Goal: Information Seeking & Learning: Learn about a topic

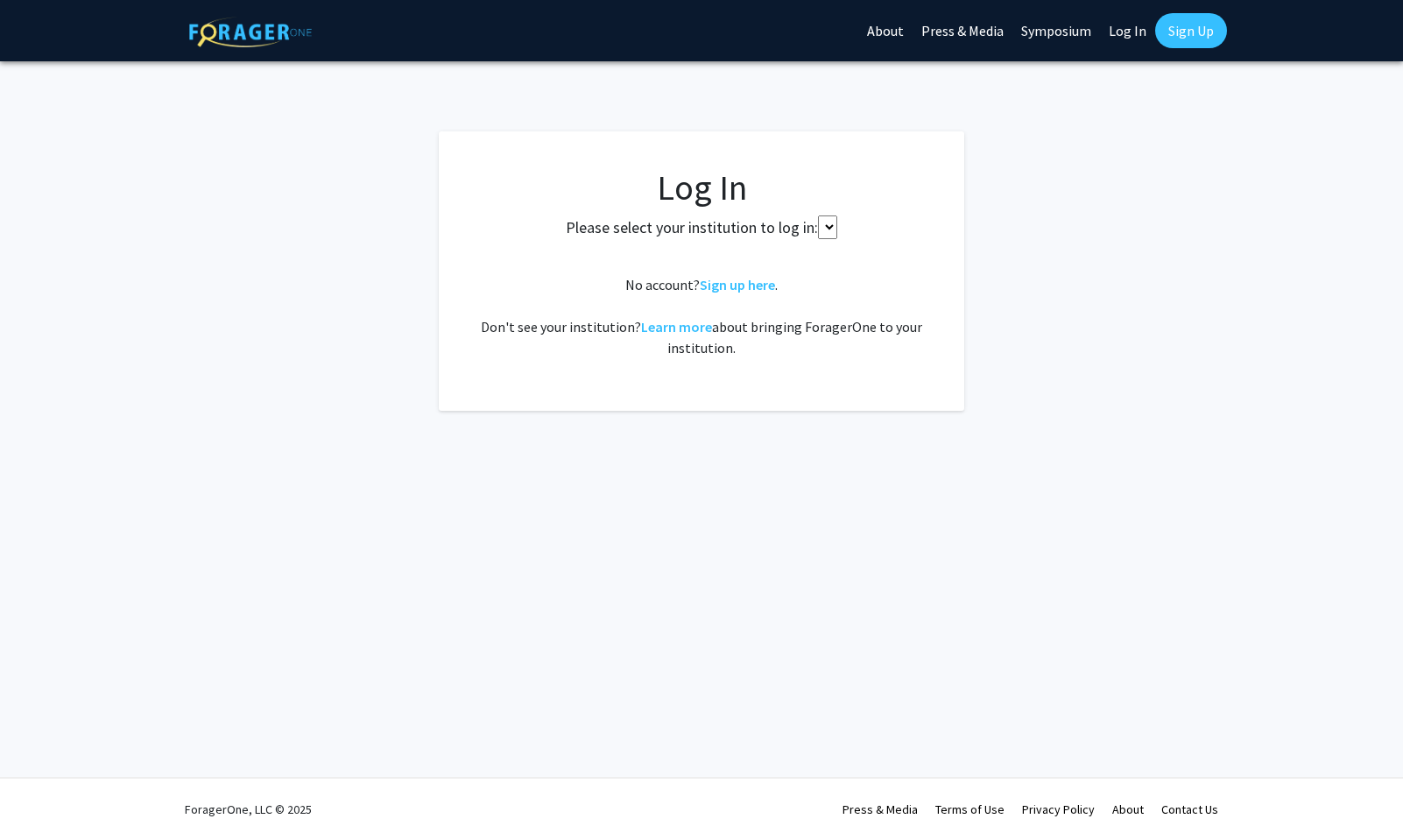
select select
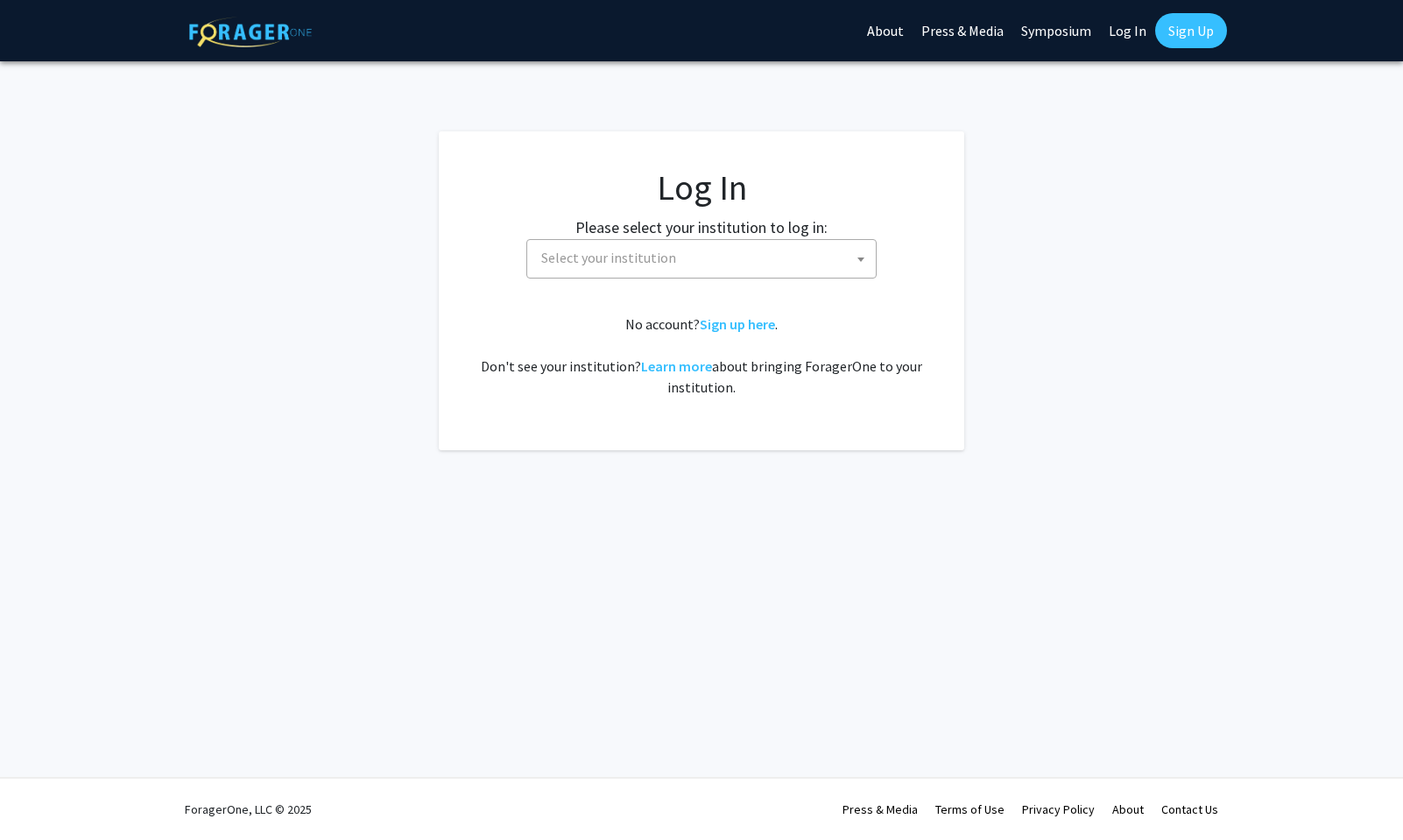
click at [804, 267] on span "Select your institution" at bounding box center [705, 258] width 341 height 36
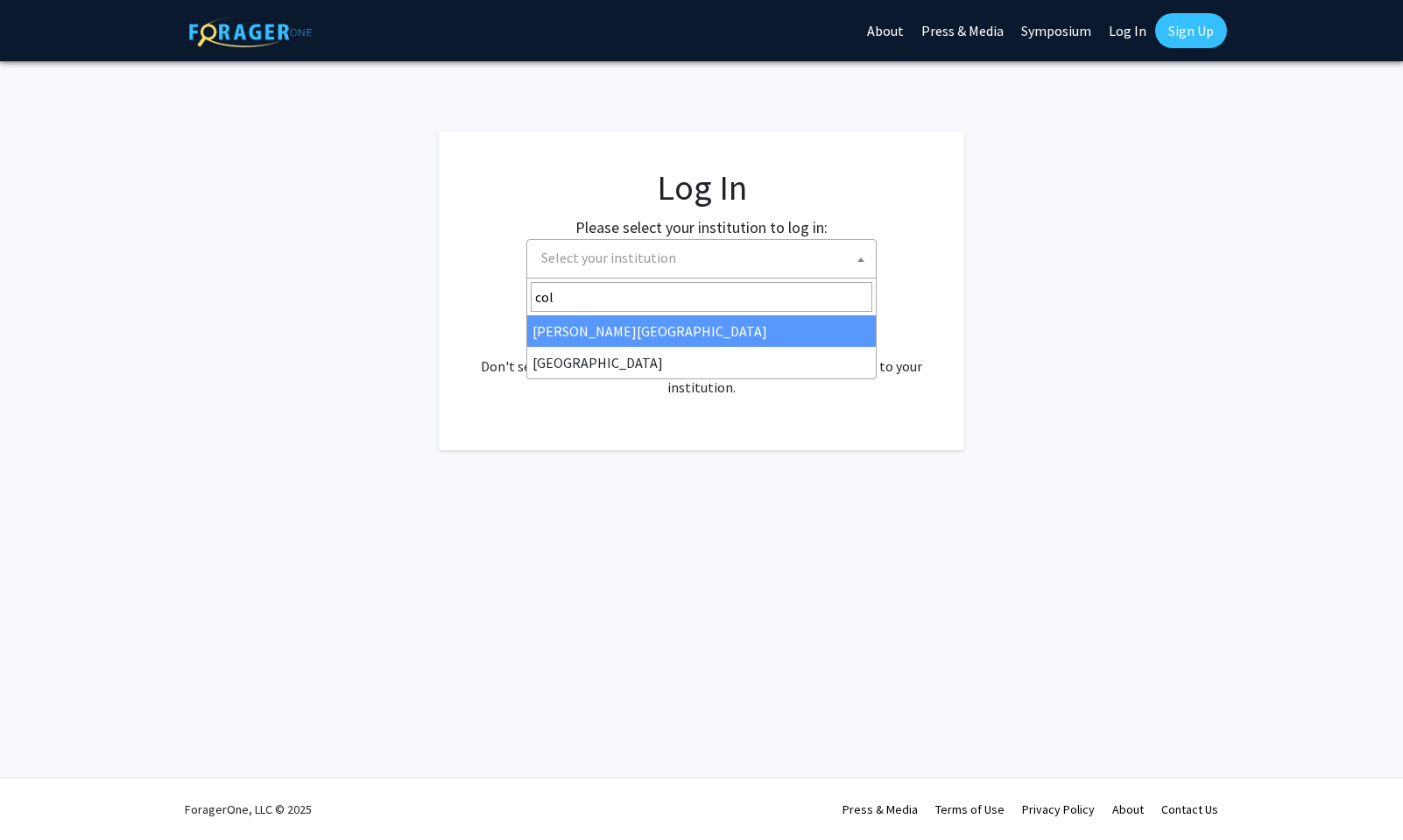
type input "coll"
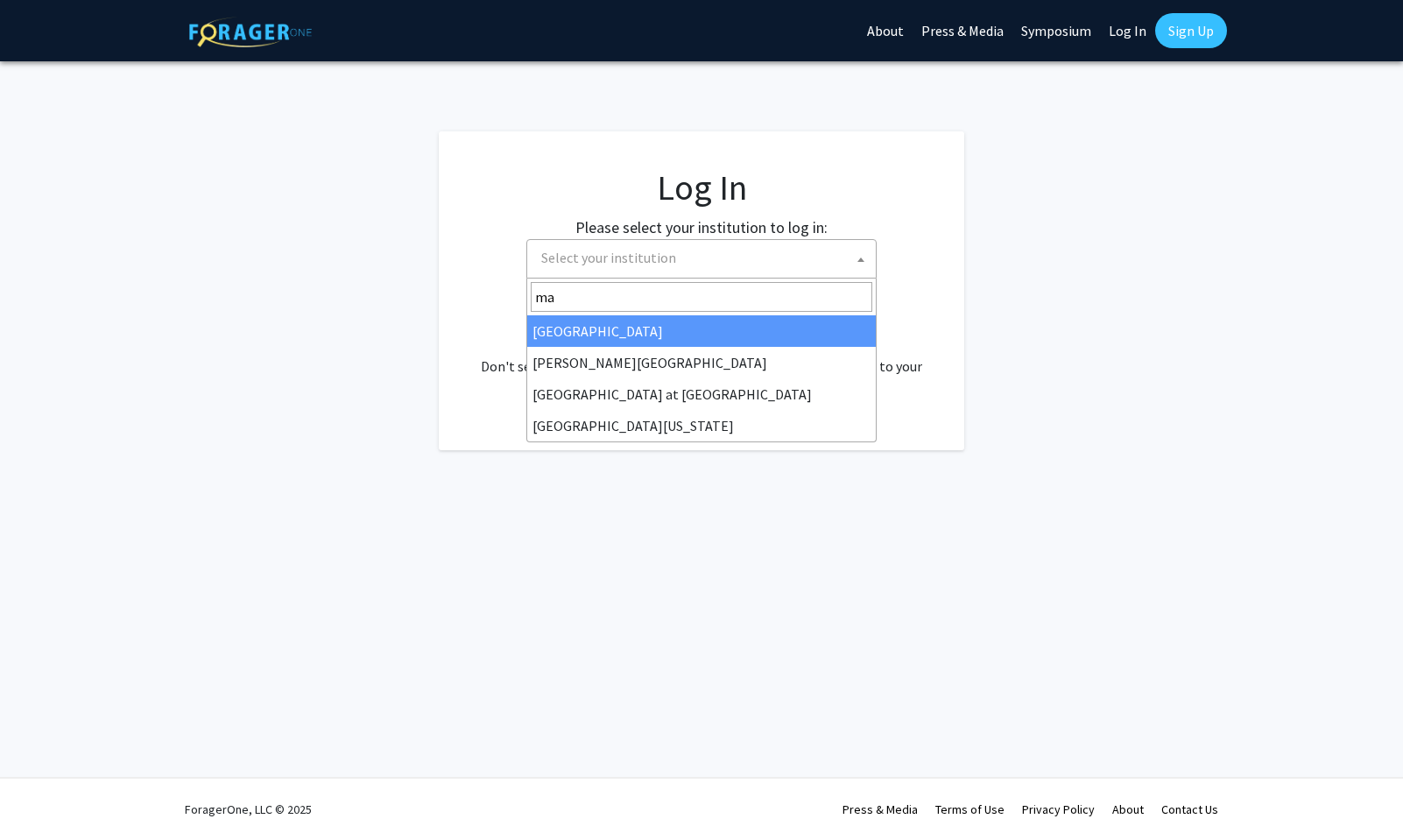
type input "mar"
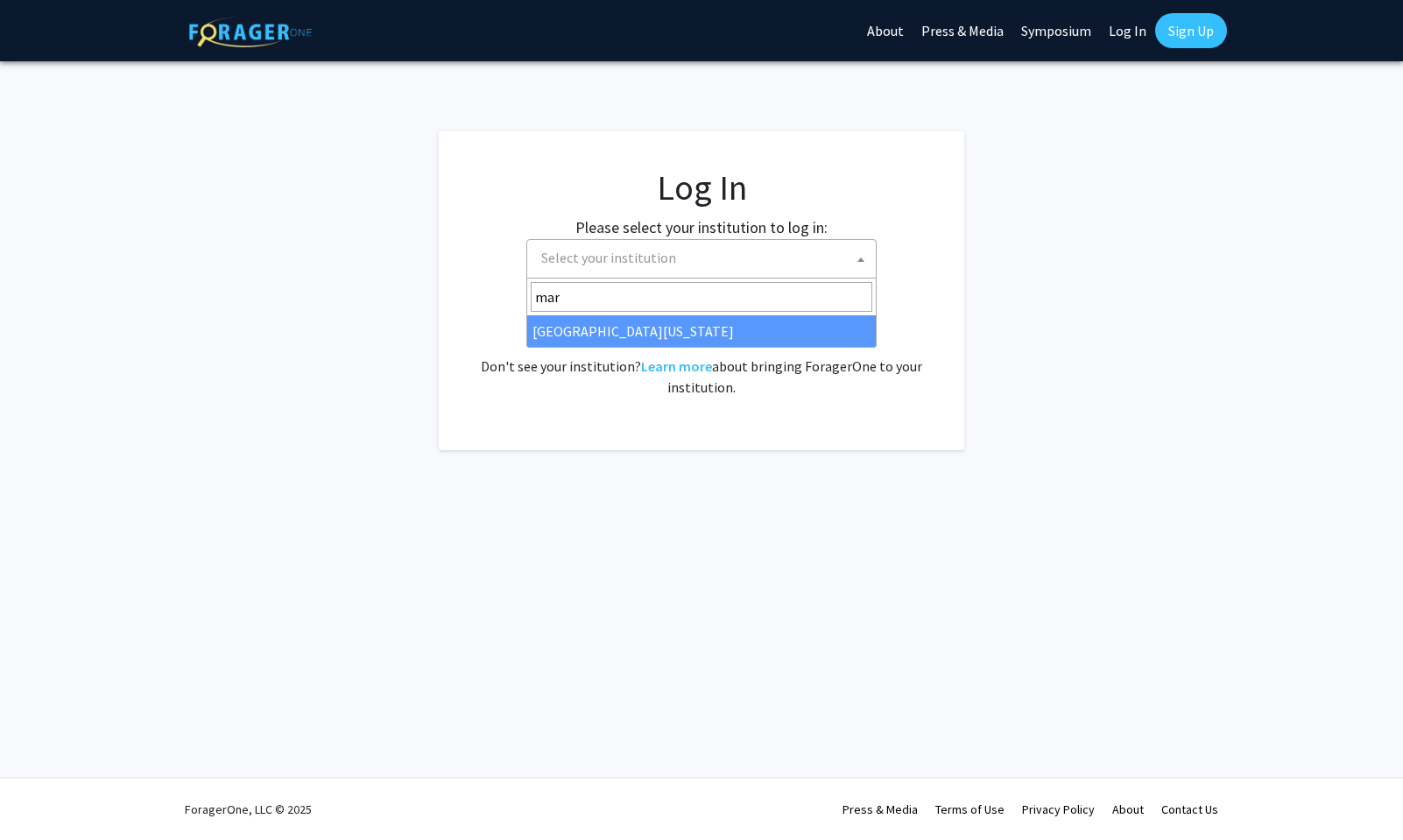
select select "31"
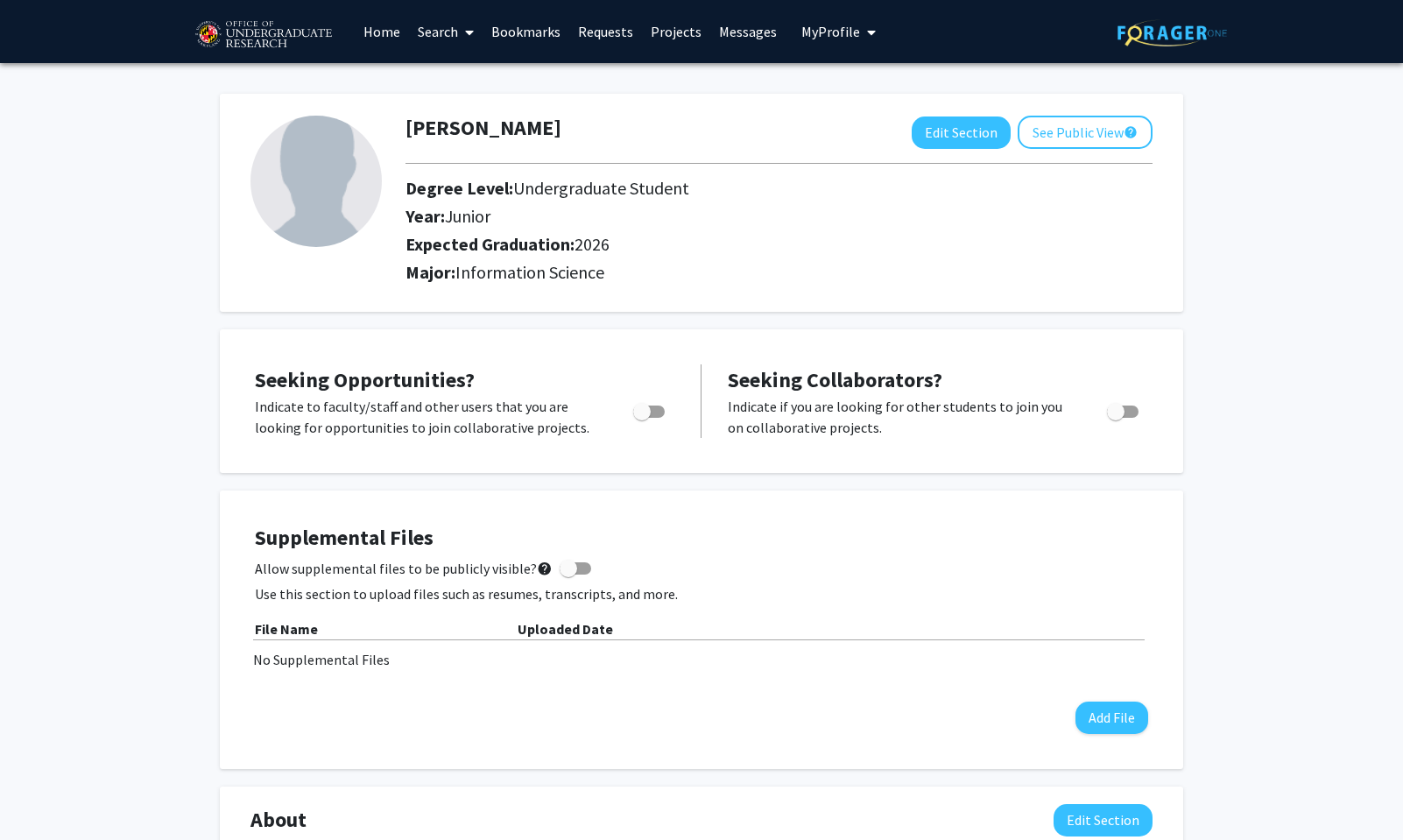
click at [450, 33] on link "Search" at bounding box center [446, 32] width 74 height 62
click at [375, 26] on link "Home" at bounding box center [382, 32] width 55 height 62
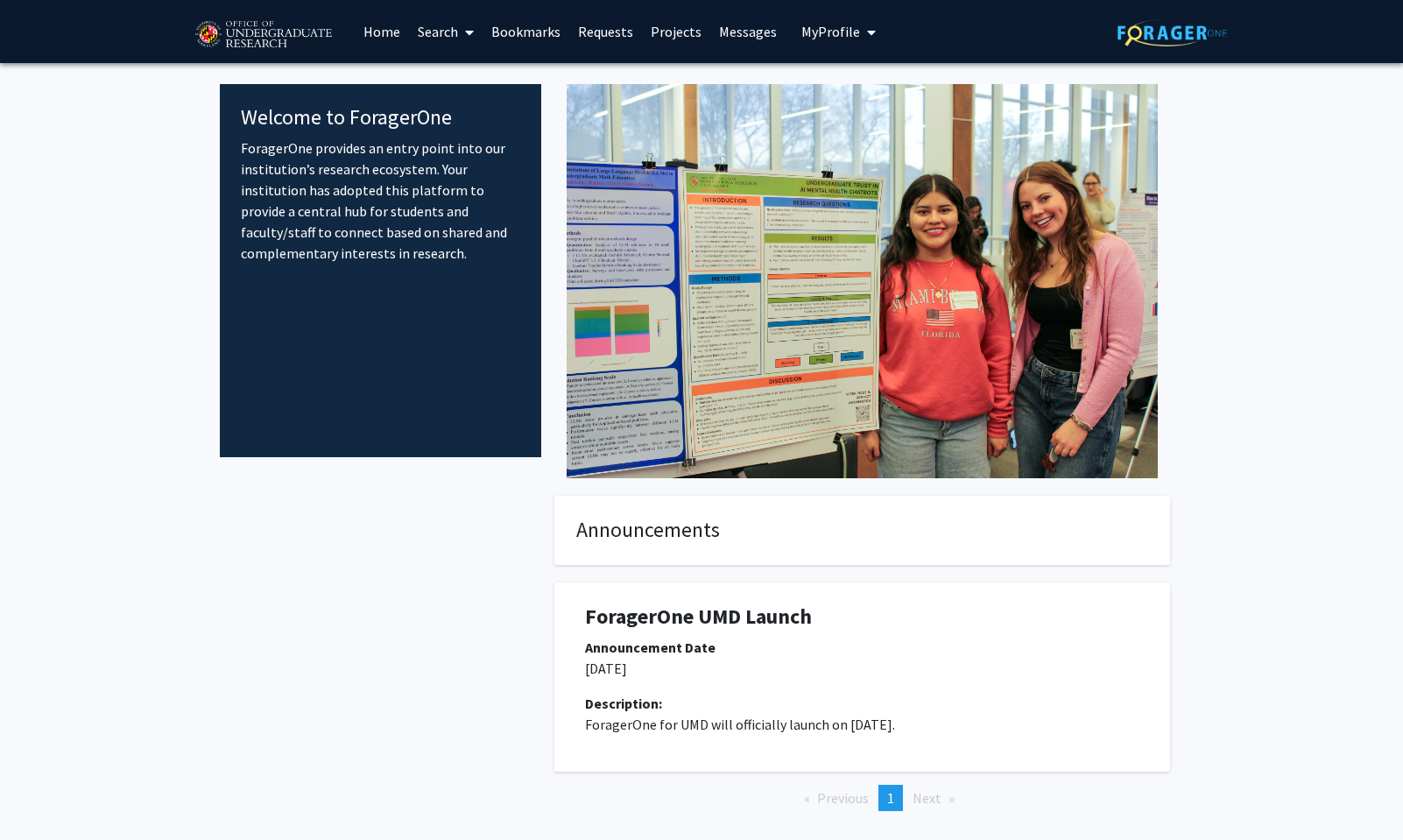
click at [660, 35] on link "Projects" at bounding box center [676, 32] width 69 height 62
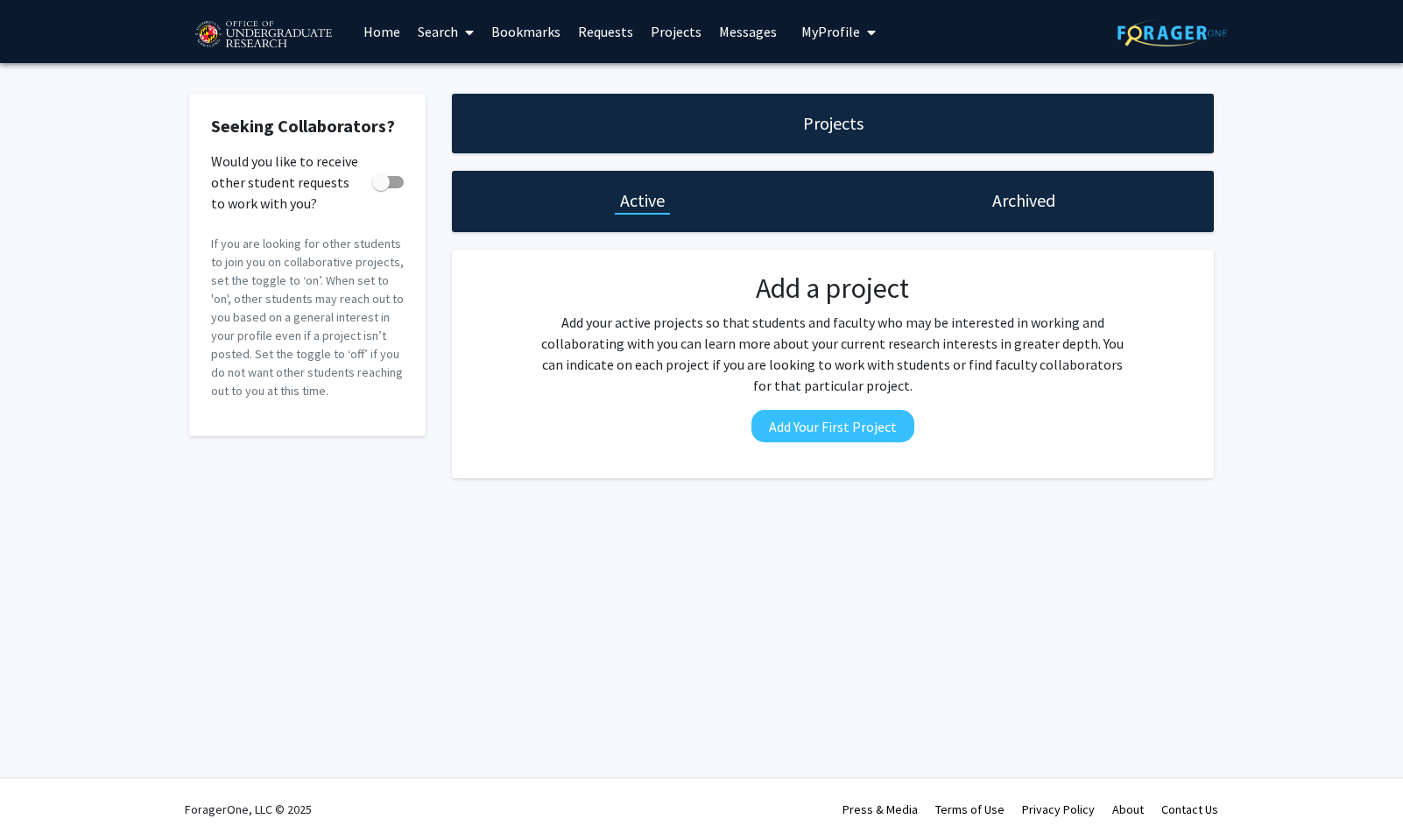
click at [377, 34] on link "Home" at bounding box center [382, 32] width 55 height 62
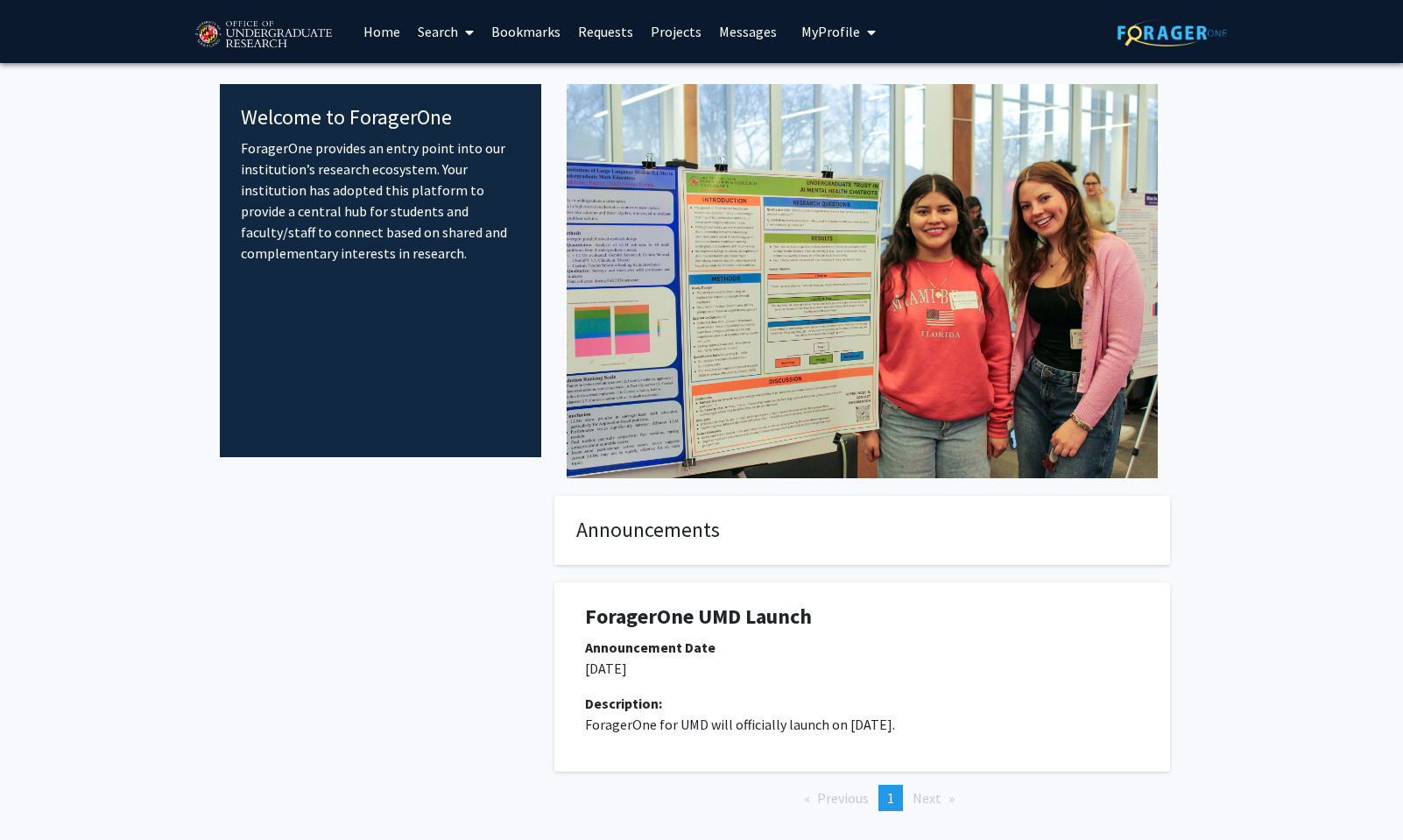
click at [457, 42] on link "Search" at bounding box center [446, 32] width 74 height 62
click at [471, 80] on span "Faculty/Staff" at bounding box center [473, 81] width 128 height 35
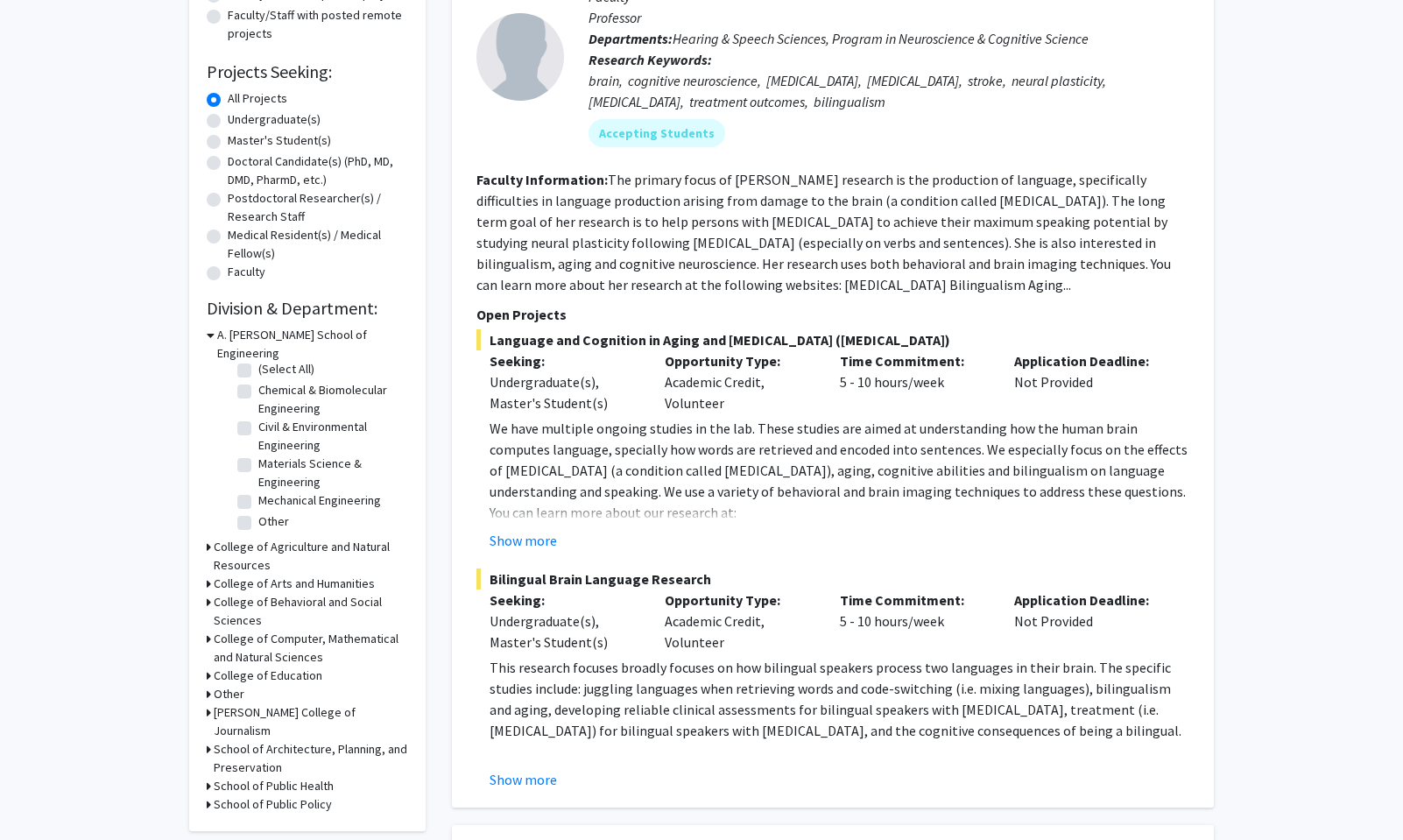
scroll to position [245, 0]
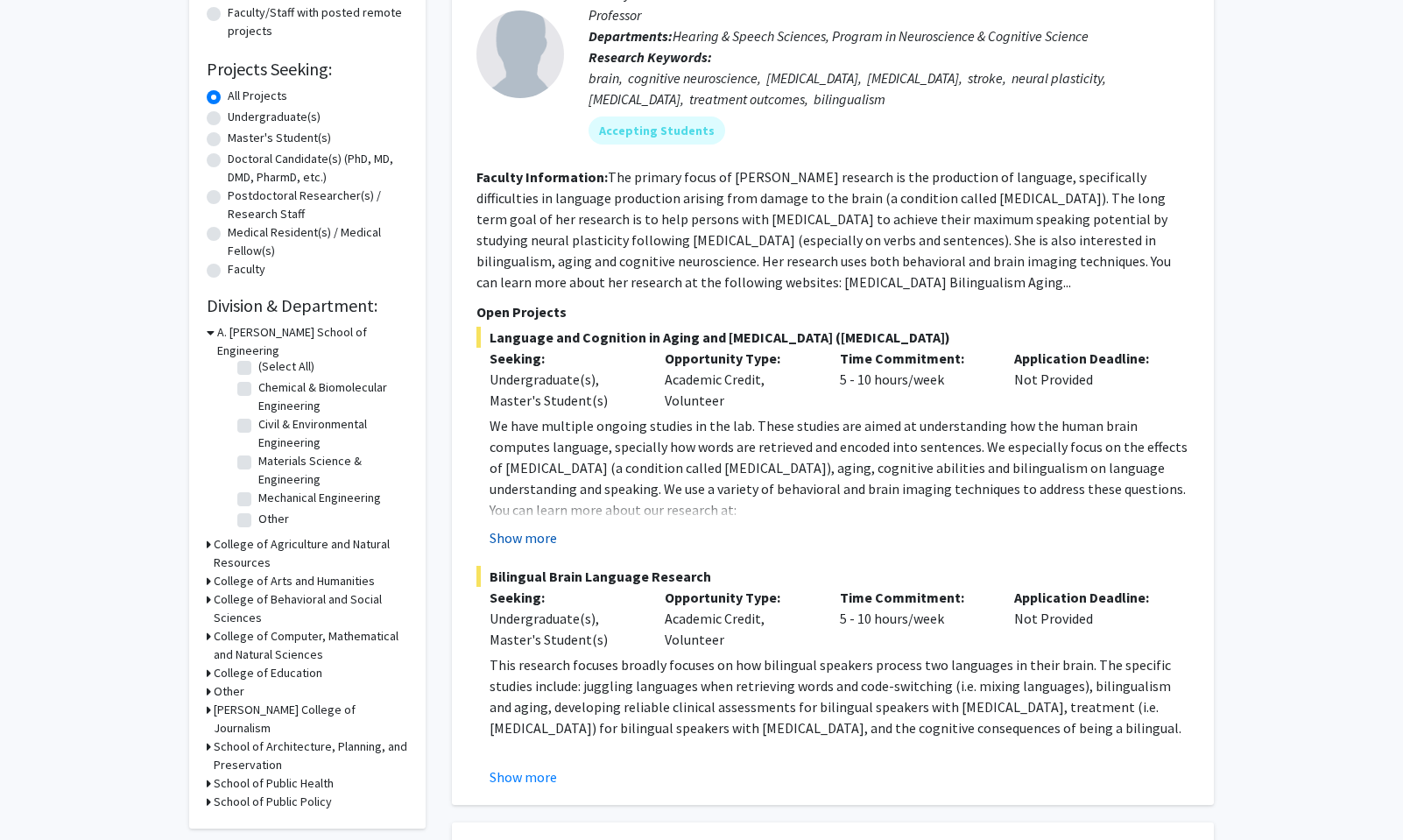
click at [544, 531] on button "Show more" at bounding box center [523, 538] width 68 height 21
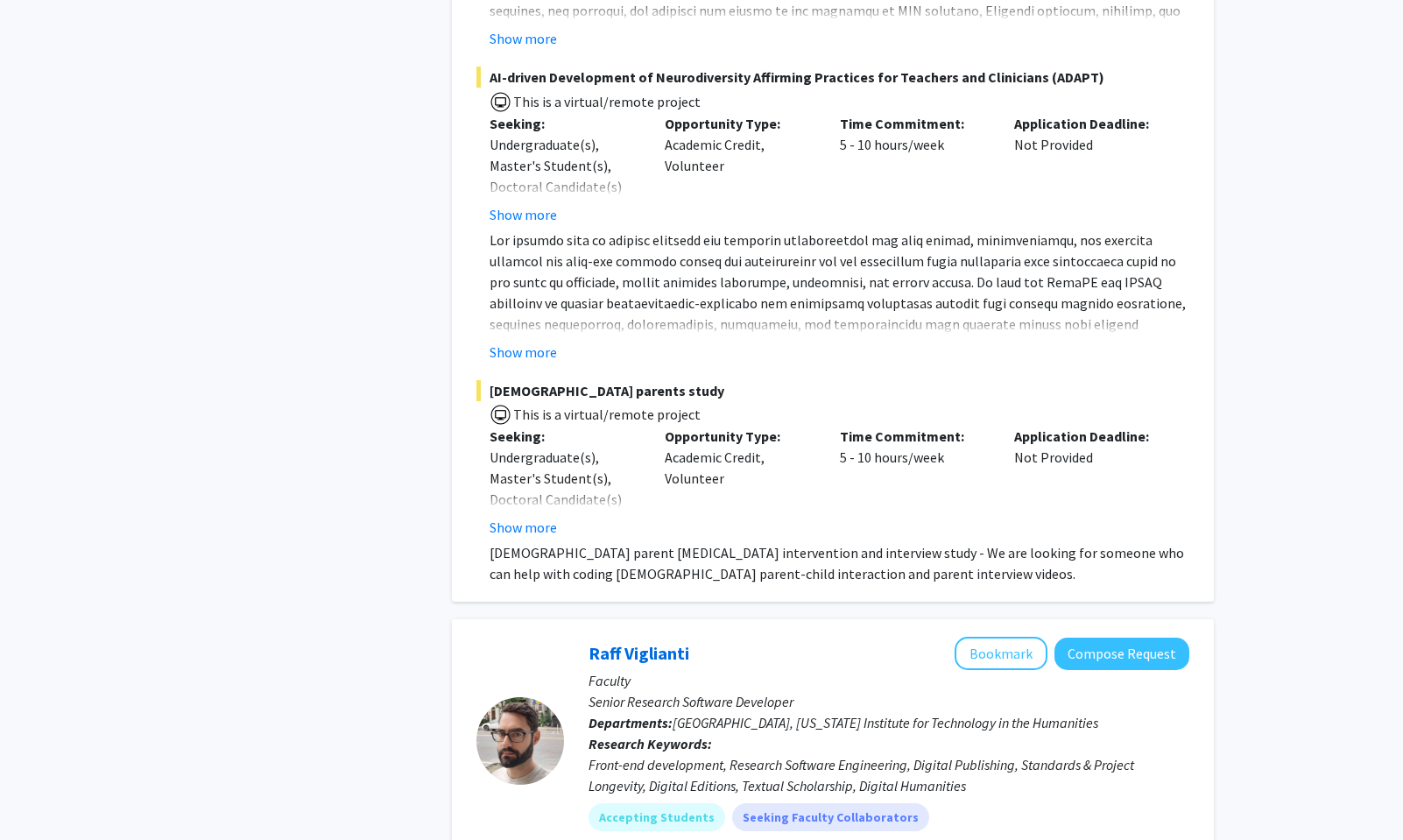
scroll to position [3387, 0]
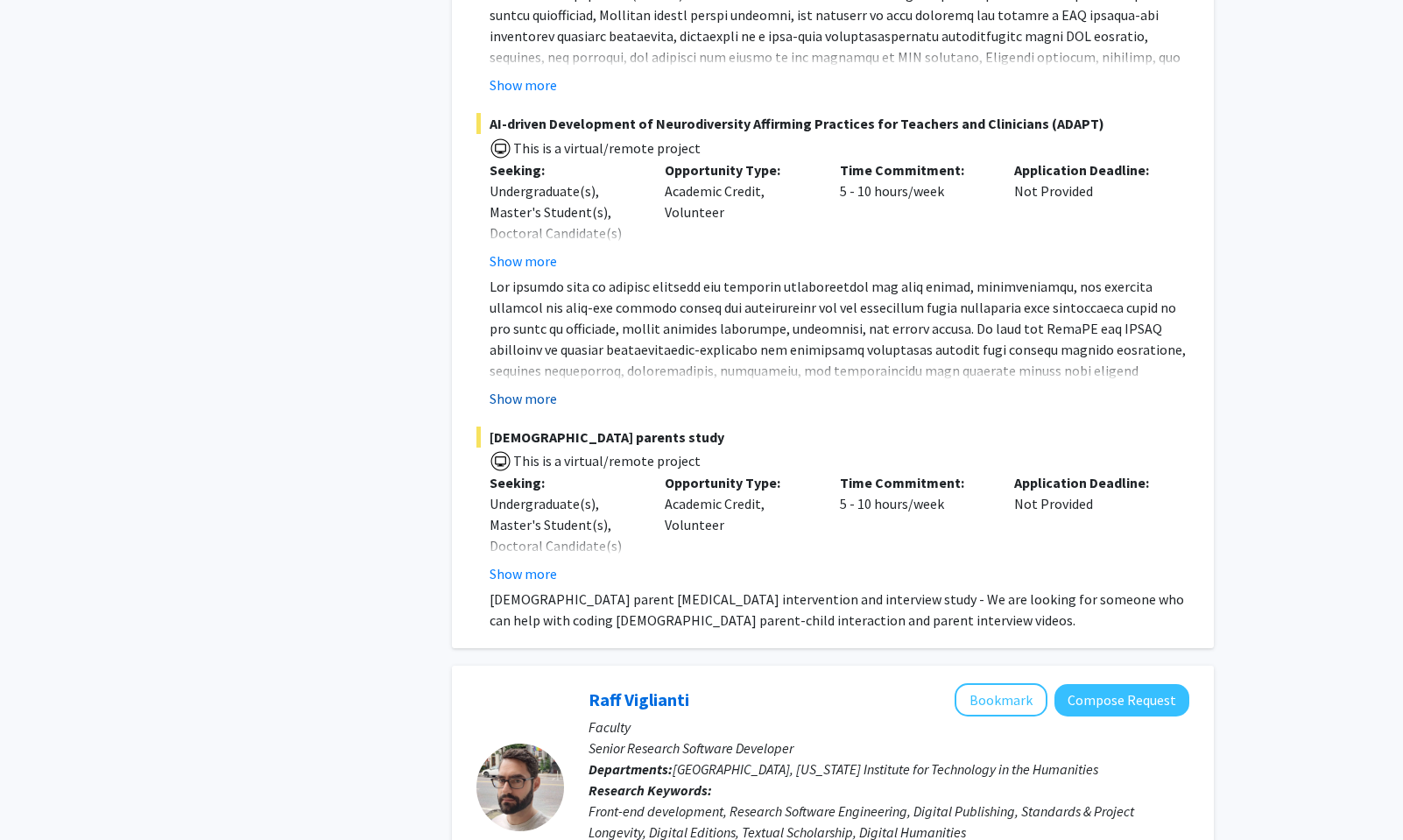
click at [537, 388] on button "Show more" at bounding box center [523, 398] width 68 height 21
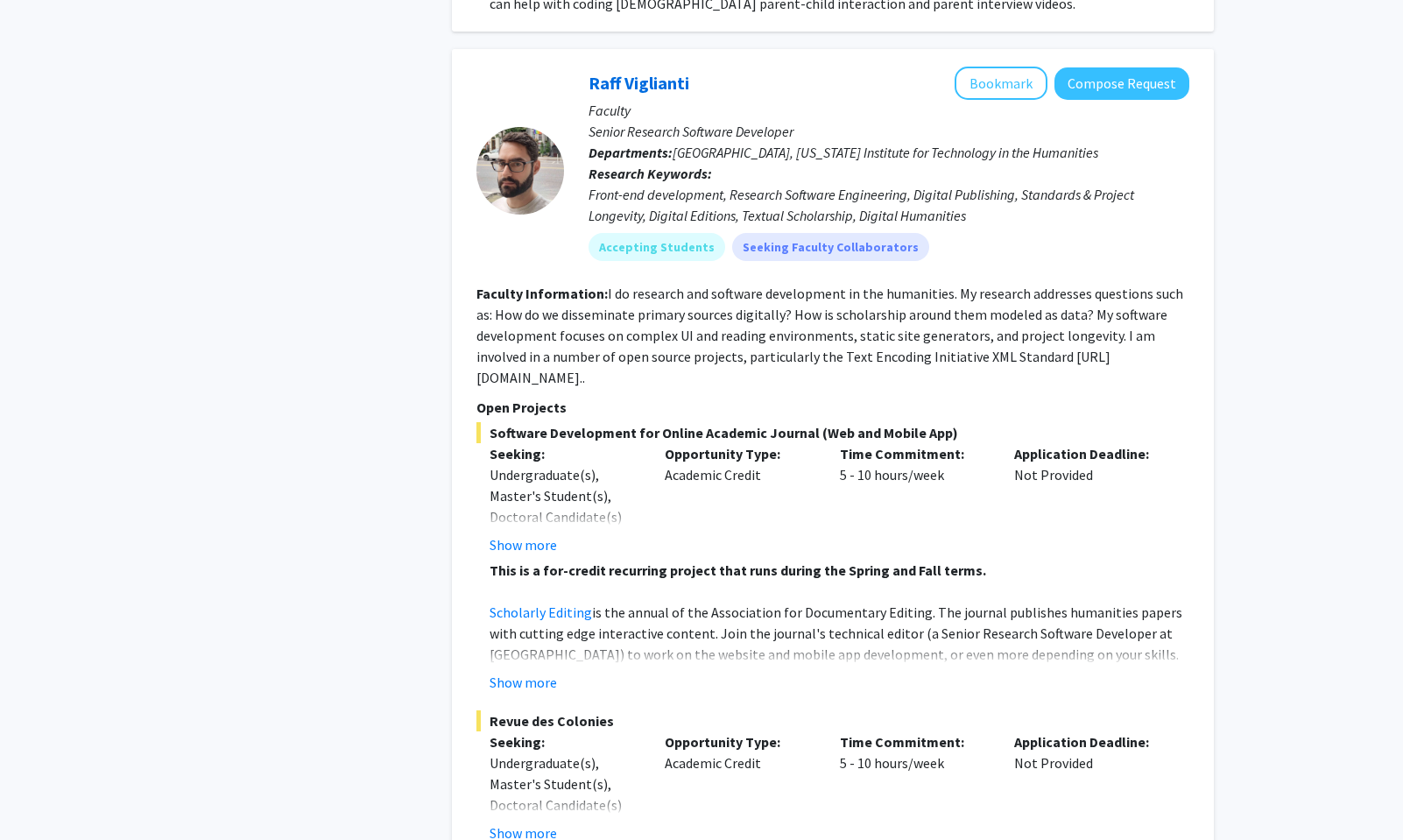
scroll to position [4180, 0]
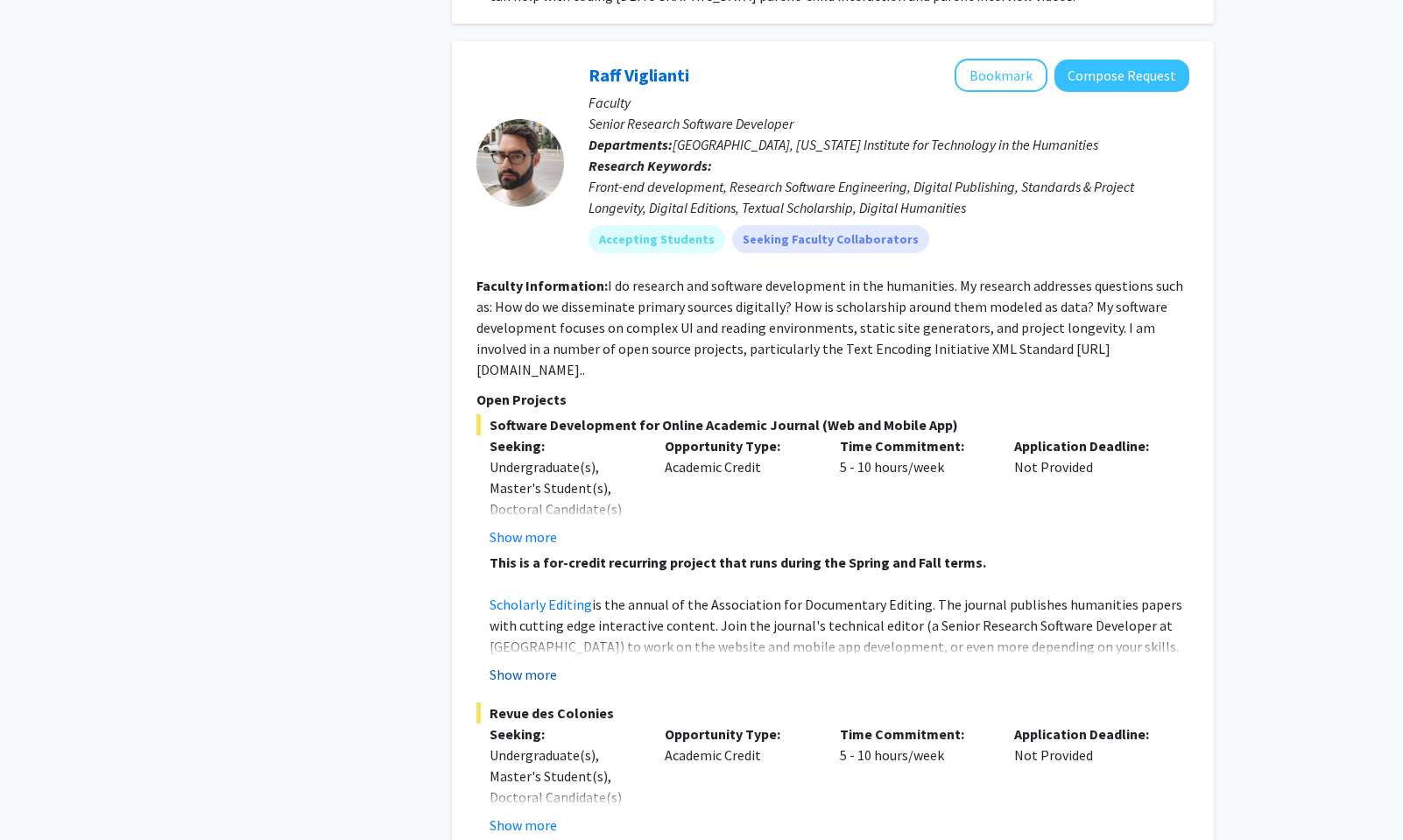
click at [550, 664] on button "Show more" at bounding box center [523, 675] width 68 height 21
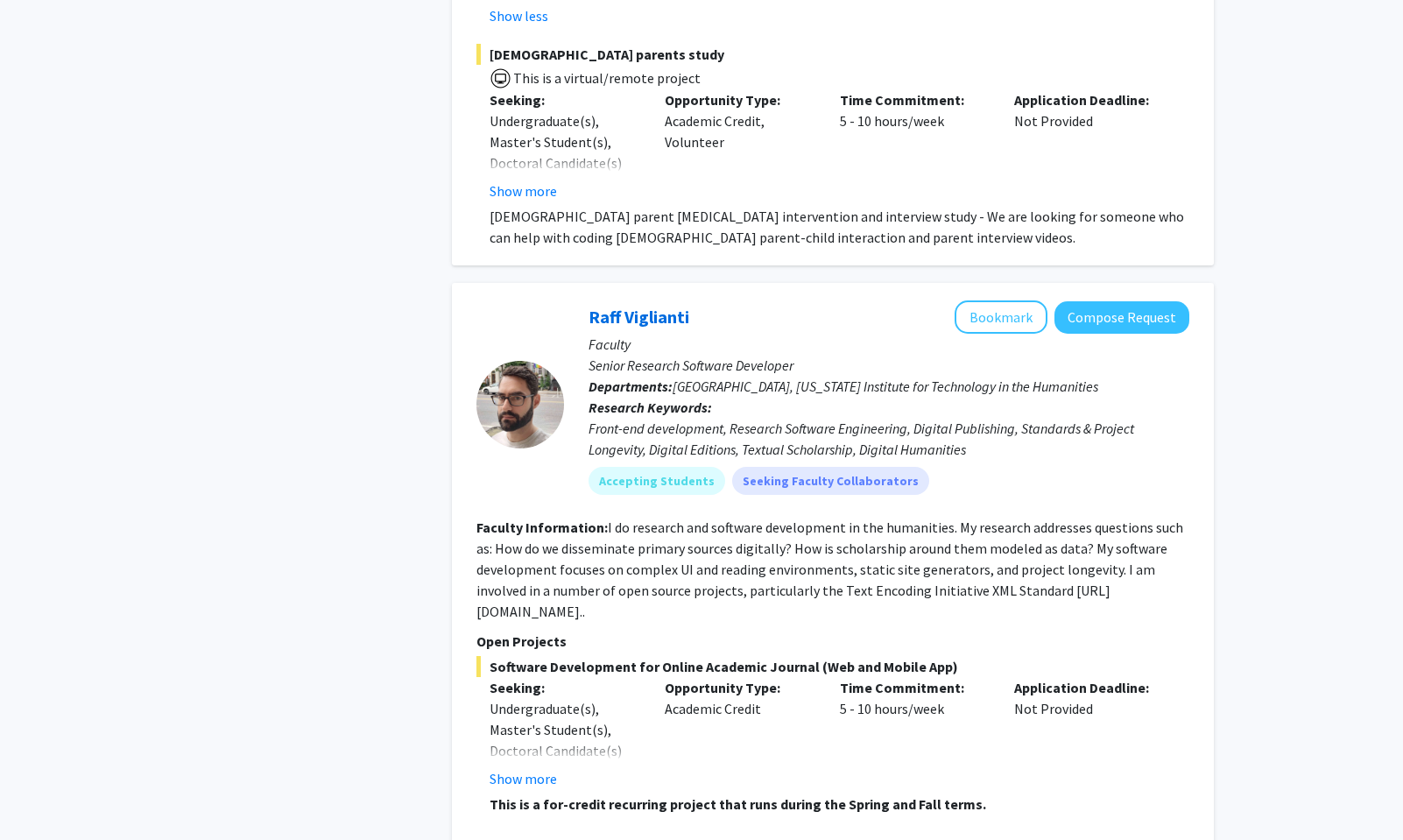
scroll to position [3885, 0]
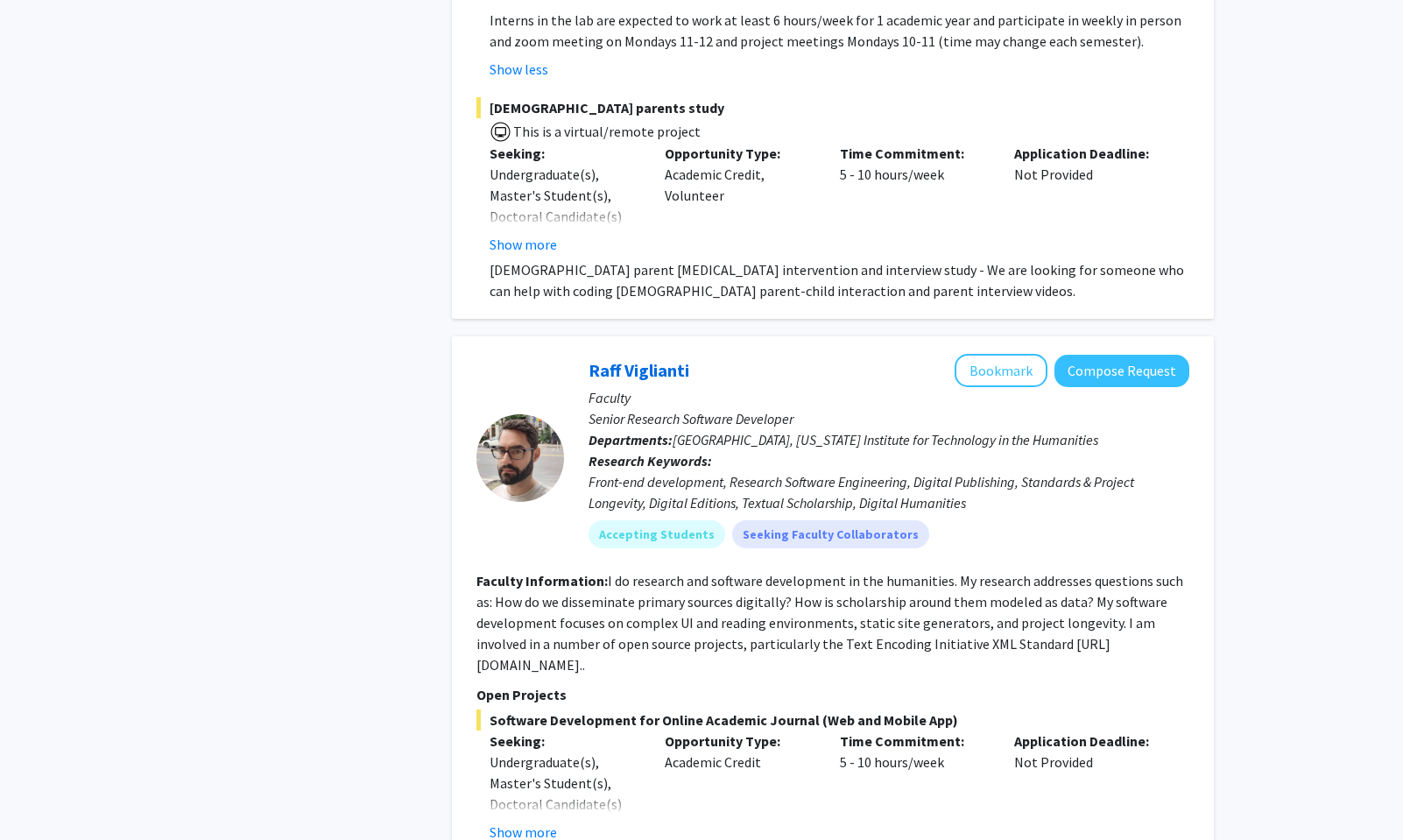
click at [1018, 387] on p "Faculty" at bounding box center [888, 398] width 601 height 21
click at [1010, 354] on button "Bookmark" at bounding box center [1001, 370] width 93 height 33
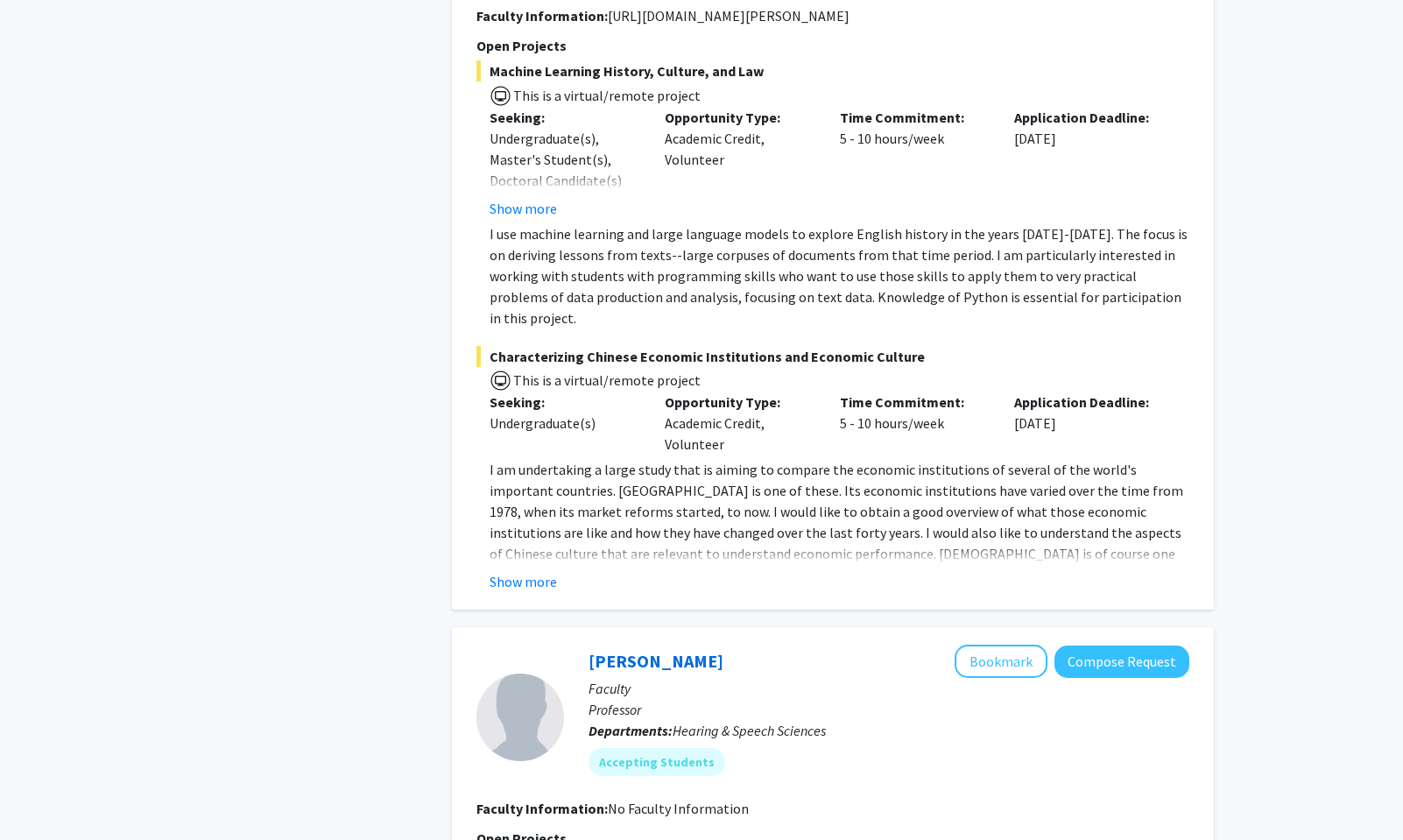
scroll to position [8341, 0]
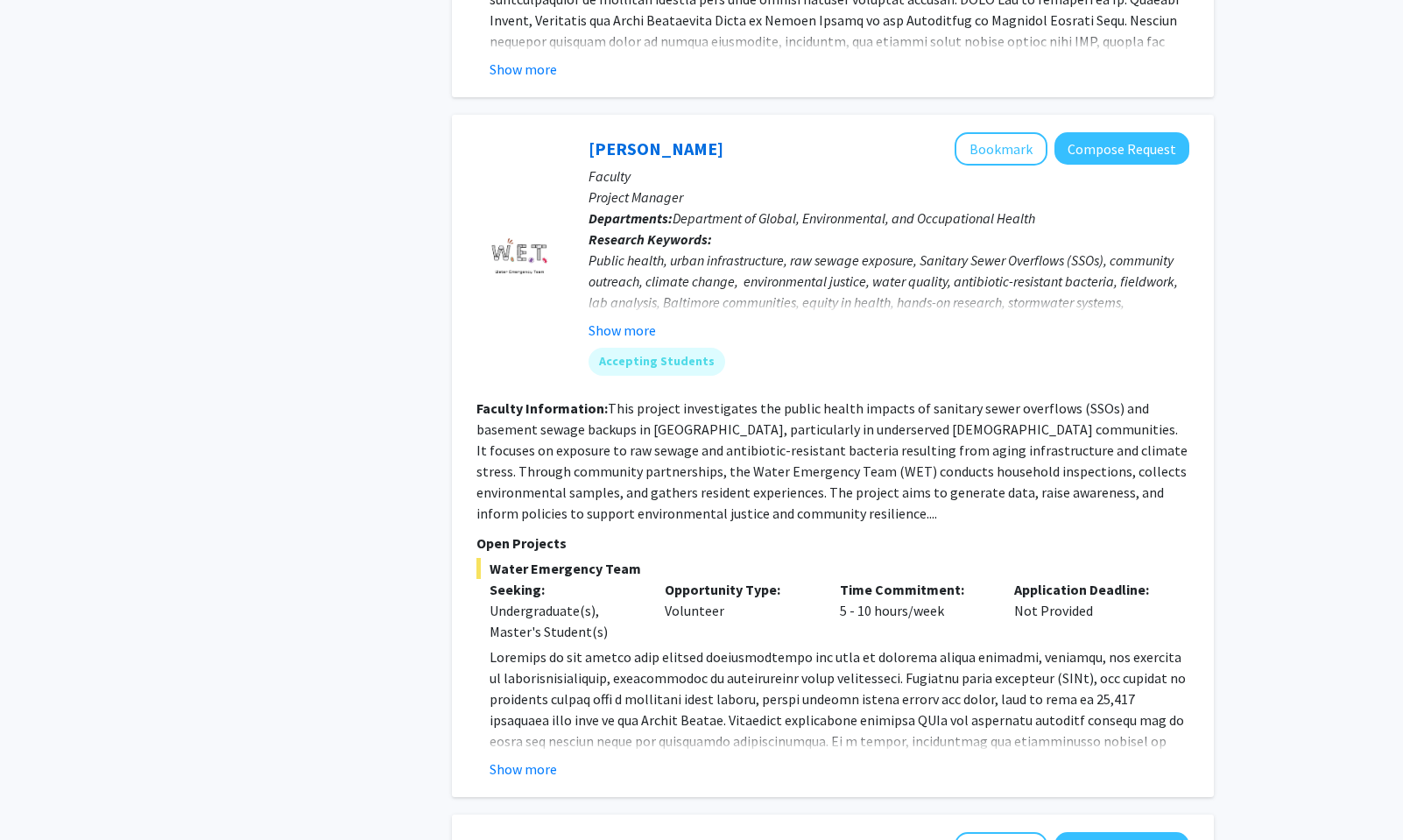
scroll to position [2506, 0]
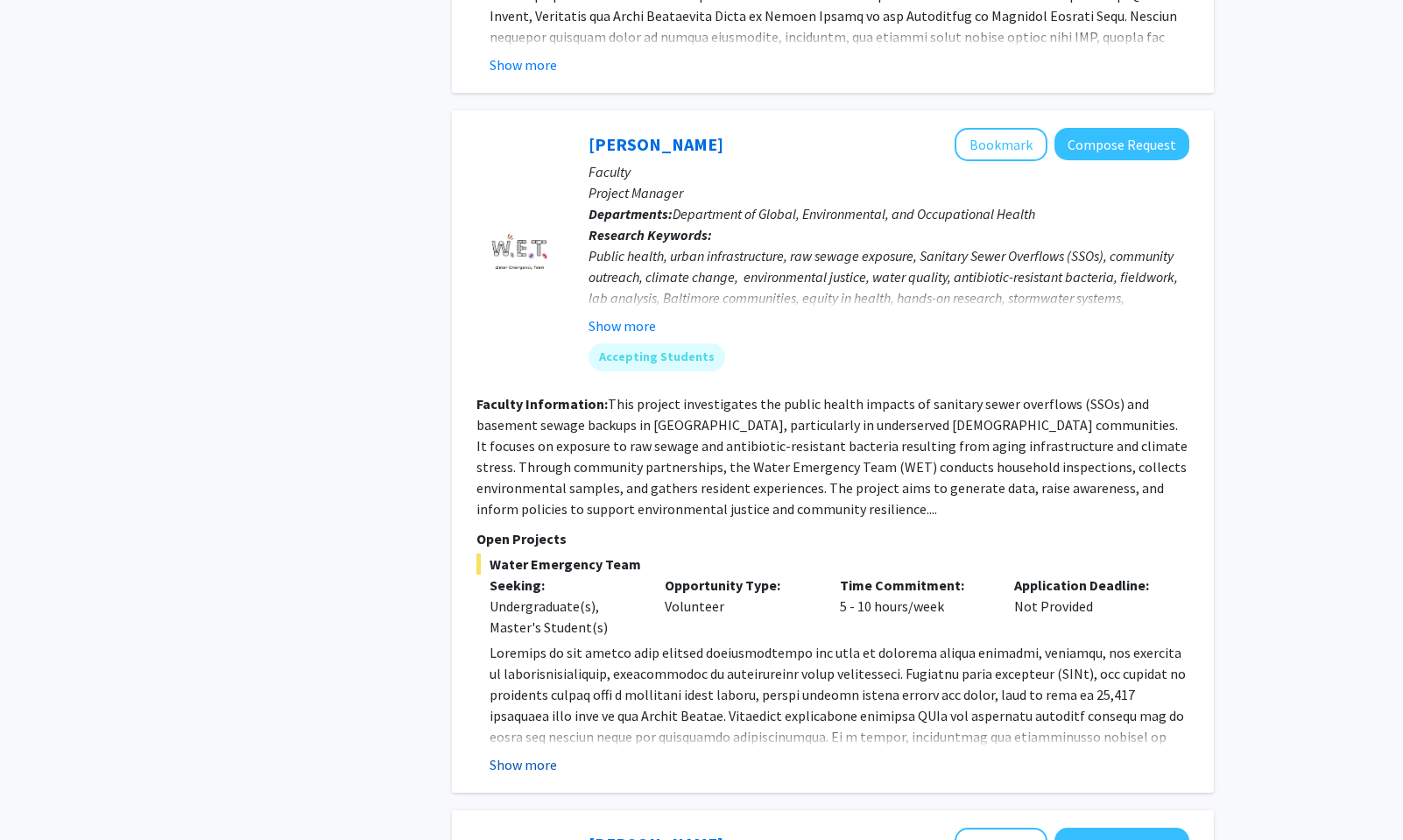
click at [551, 754] on button "Show more" at bounding box center [523, 764] width 68 height 21
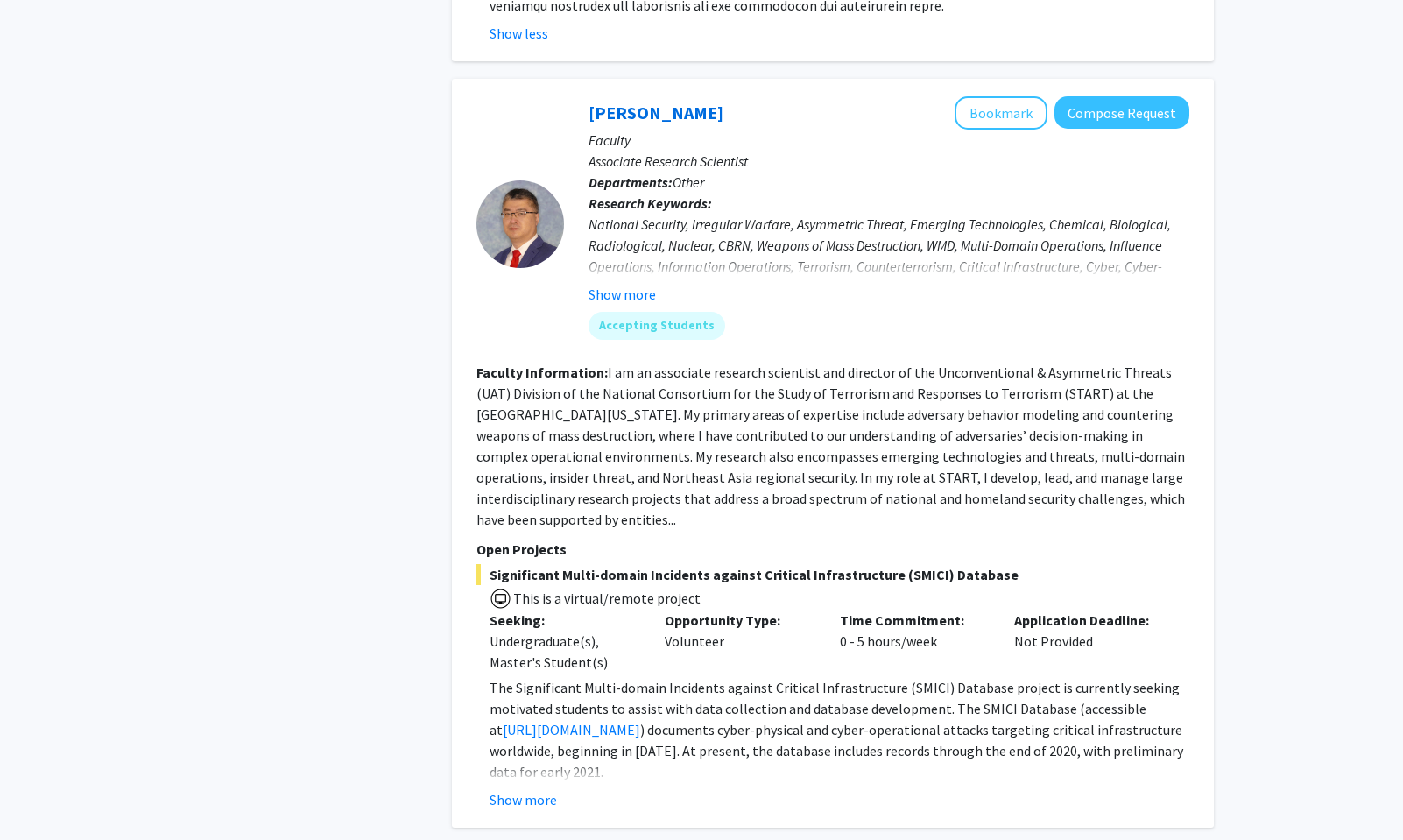
scroll to position [3568, 0]
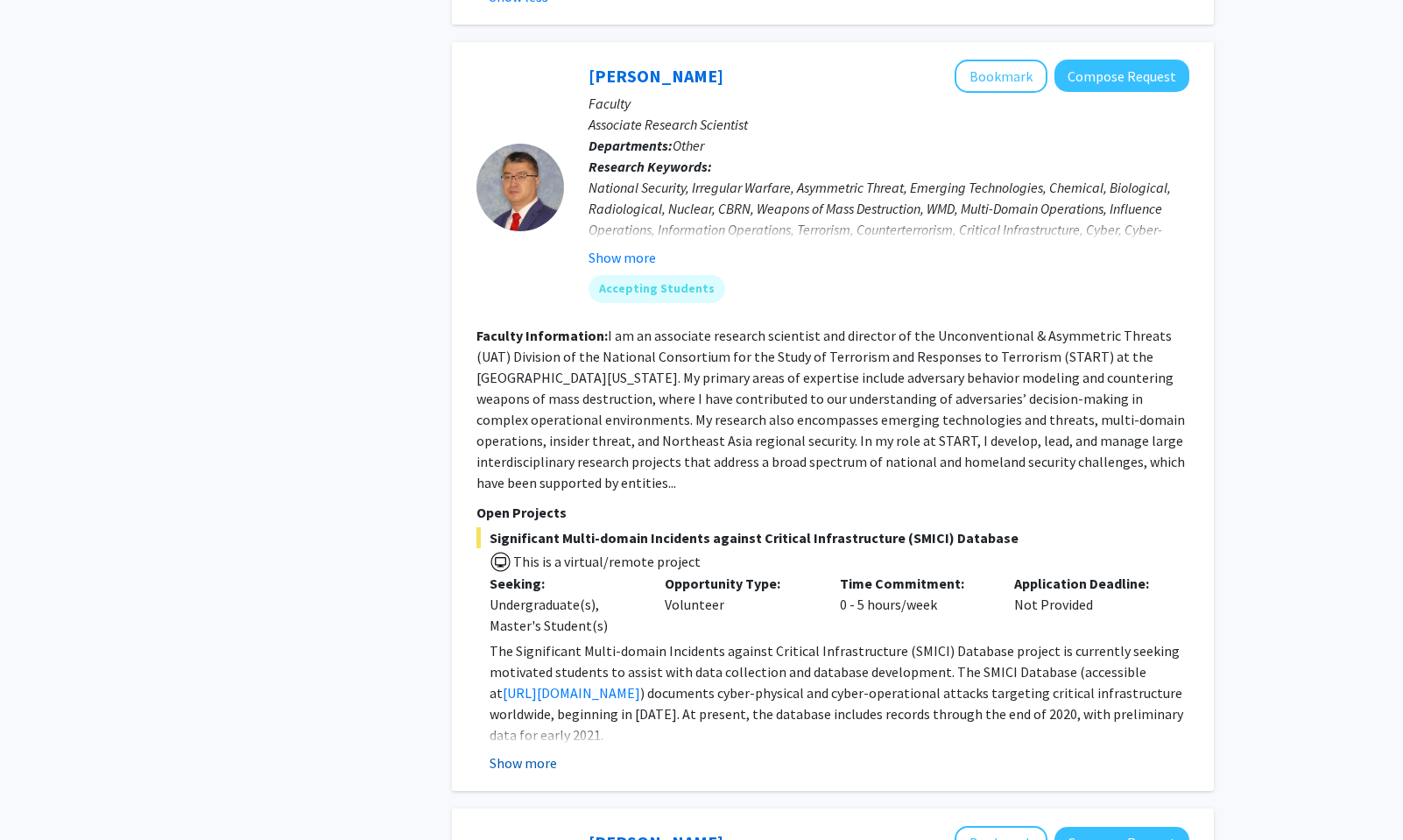
click at [550, 752] on button "Show more" at bounding box center [523, 763] width 68 height 21
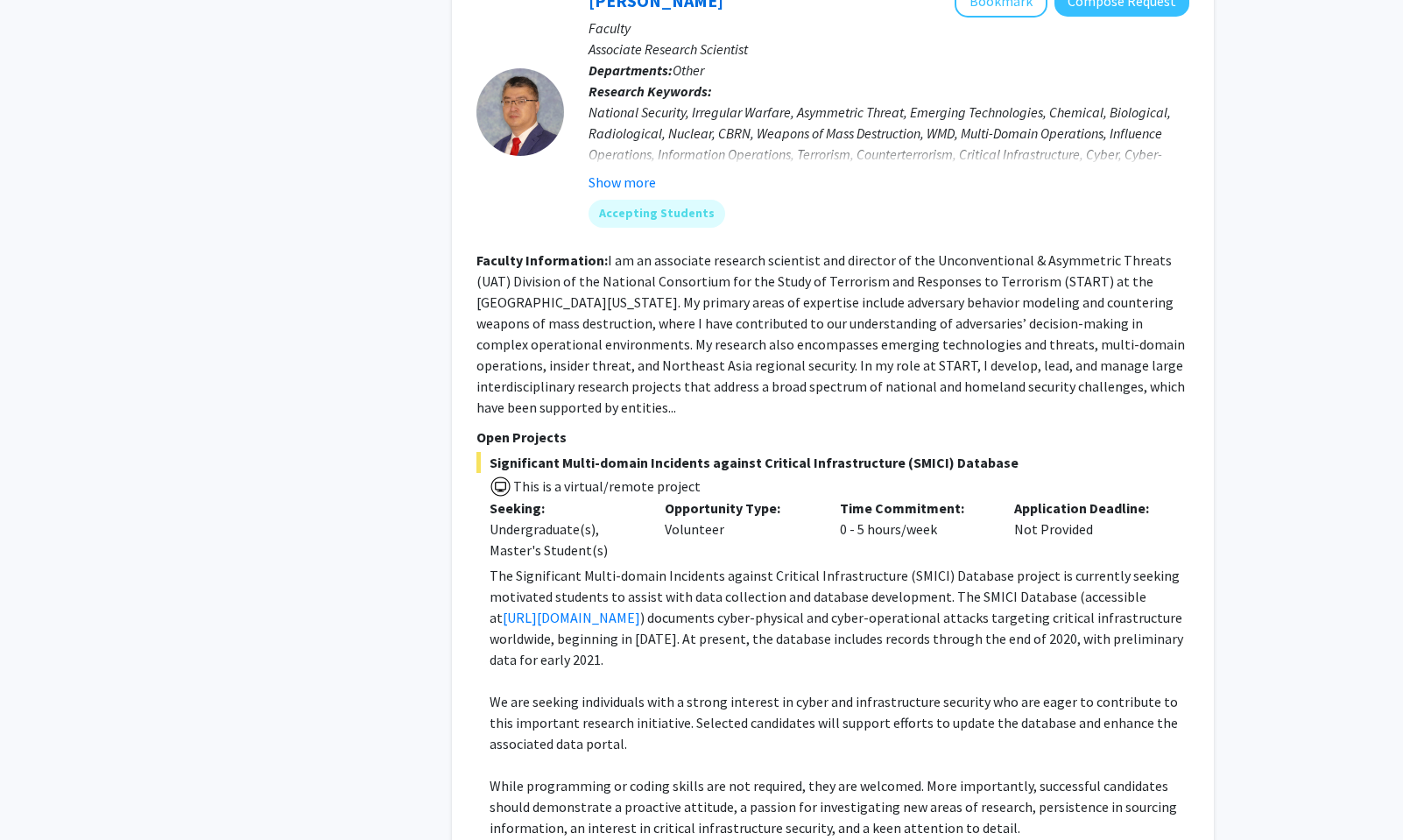
scroll to position [3373, 0]
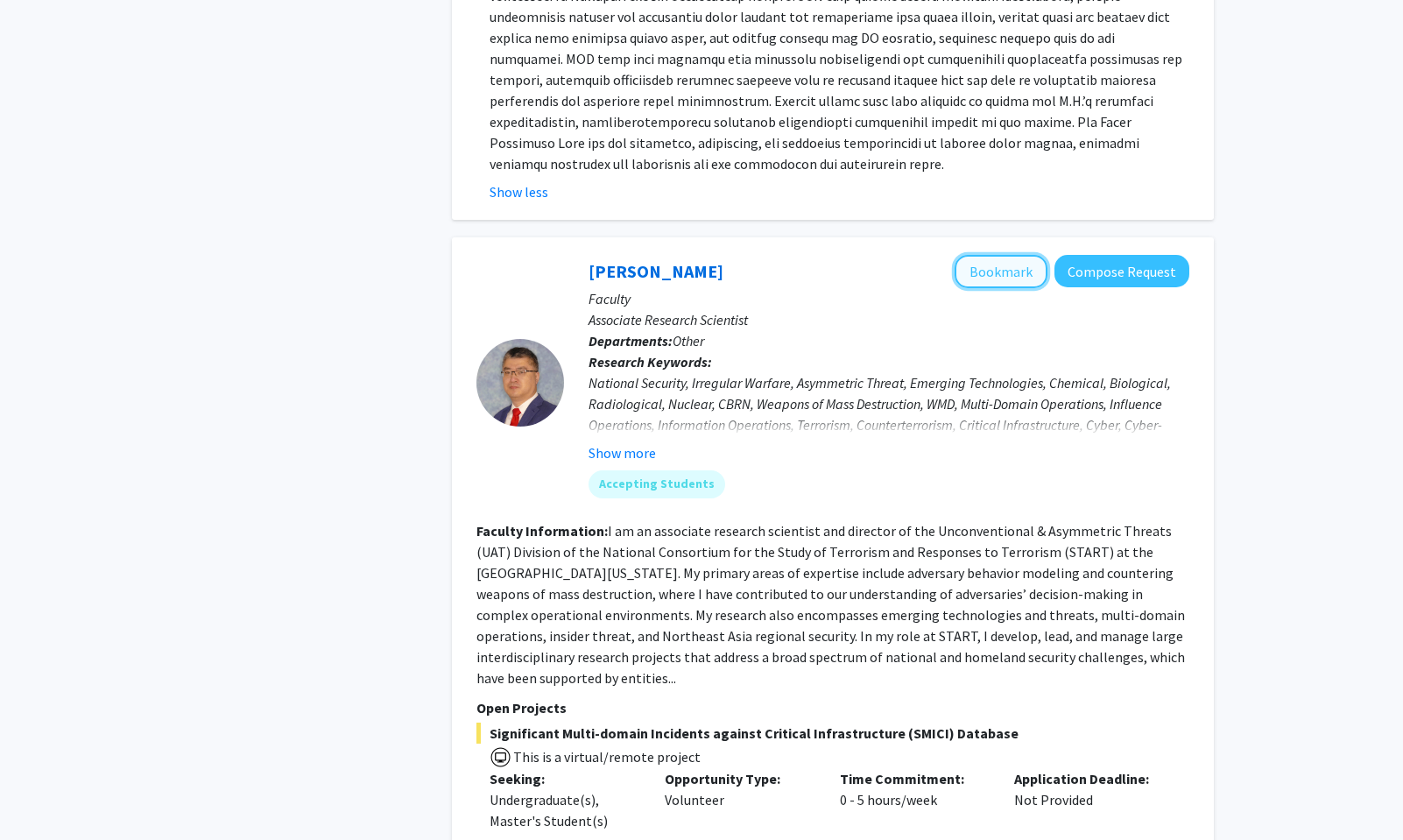
click at [989, 255] on button "Bookmark" at bounding box center [1001, 272] width 93 height 33
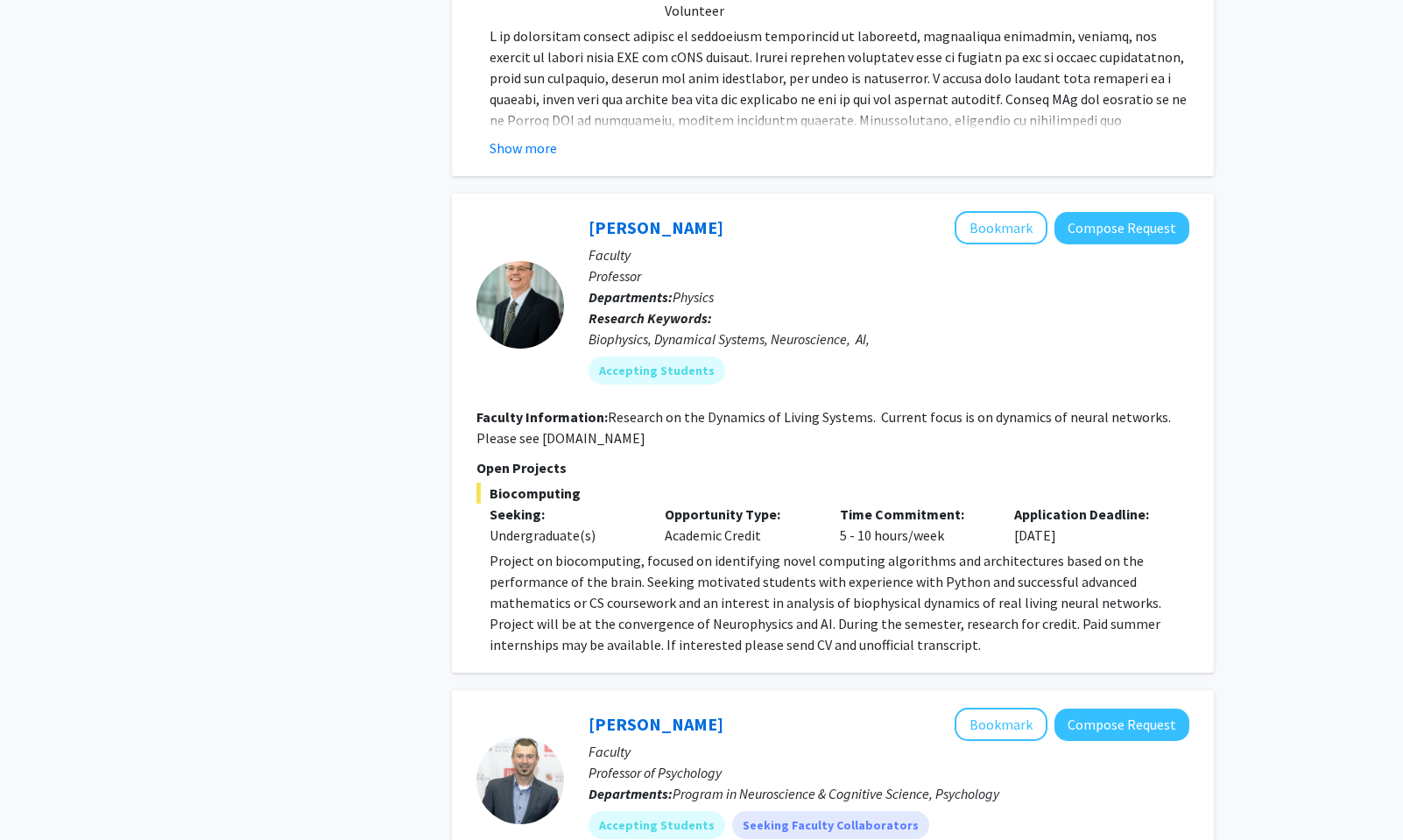
scroll to position [5675, 0]
drag, startPoint x: 537, startPoint y: 355, endPoint x: 649, endPoint y: 359, distance: 112.1
click at [649, 405] on section "Faculty Information: Research on the Dynamics of Living Systems. Current focus …" at bounding box center [833, 427] width 713 height 42
copy fg-read-more "[DOMAIN_NAME]"
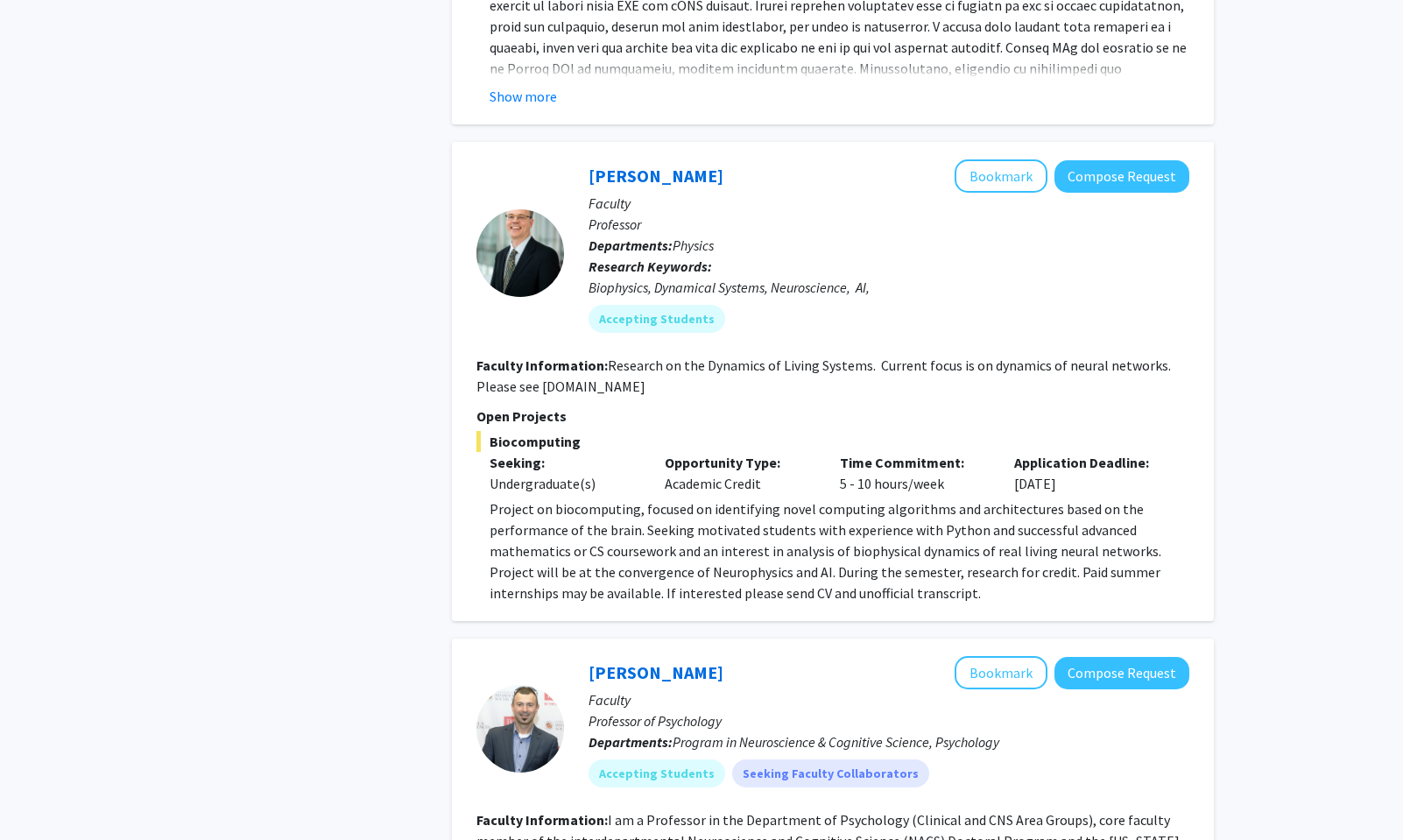
scroll to position [5734, 0]
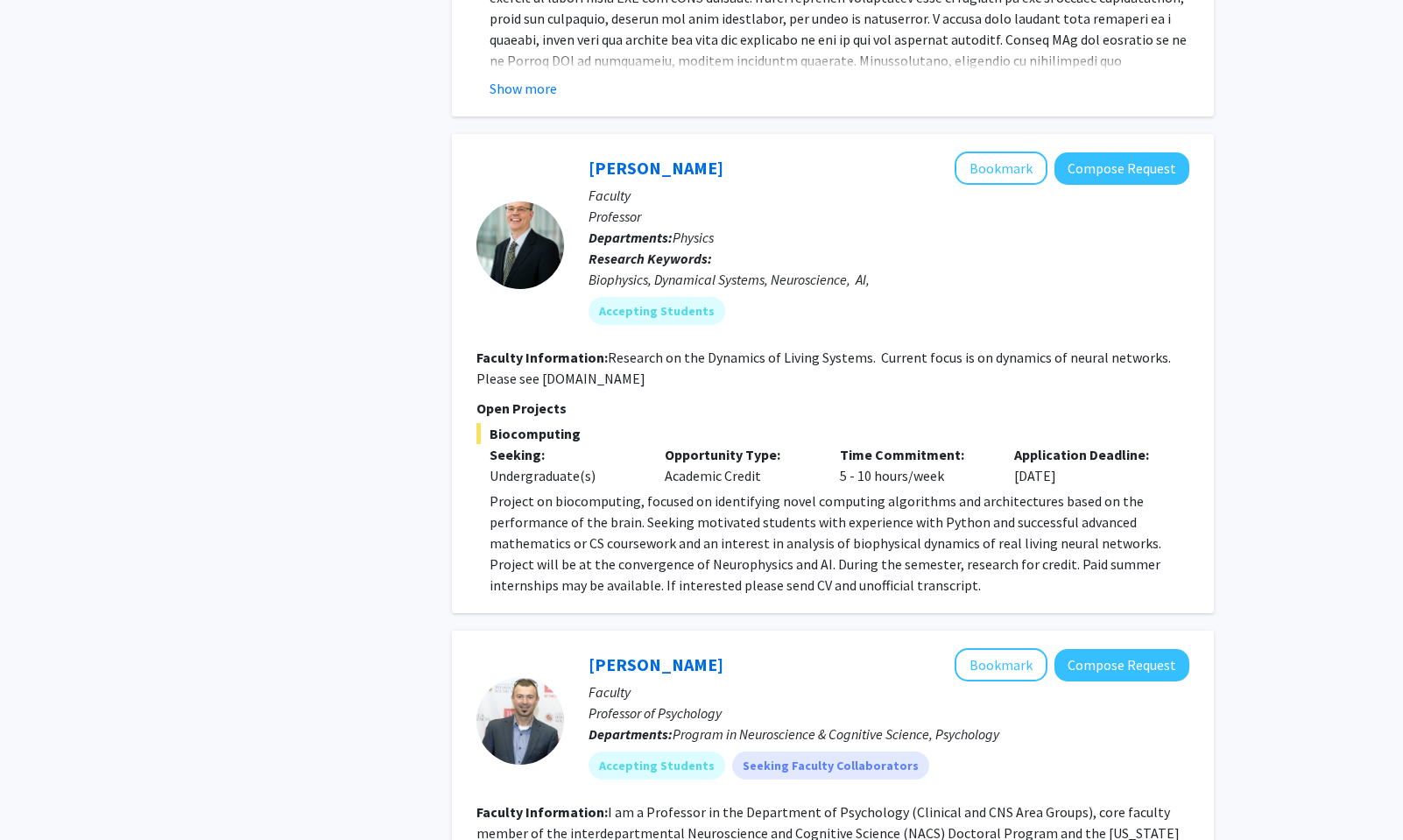
click at [582, 491] on p "Project on biocomputing, focused on identifying novel computing algorithms and …" at bounding box center [840, 544] width 700 height 106
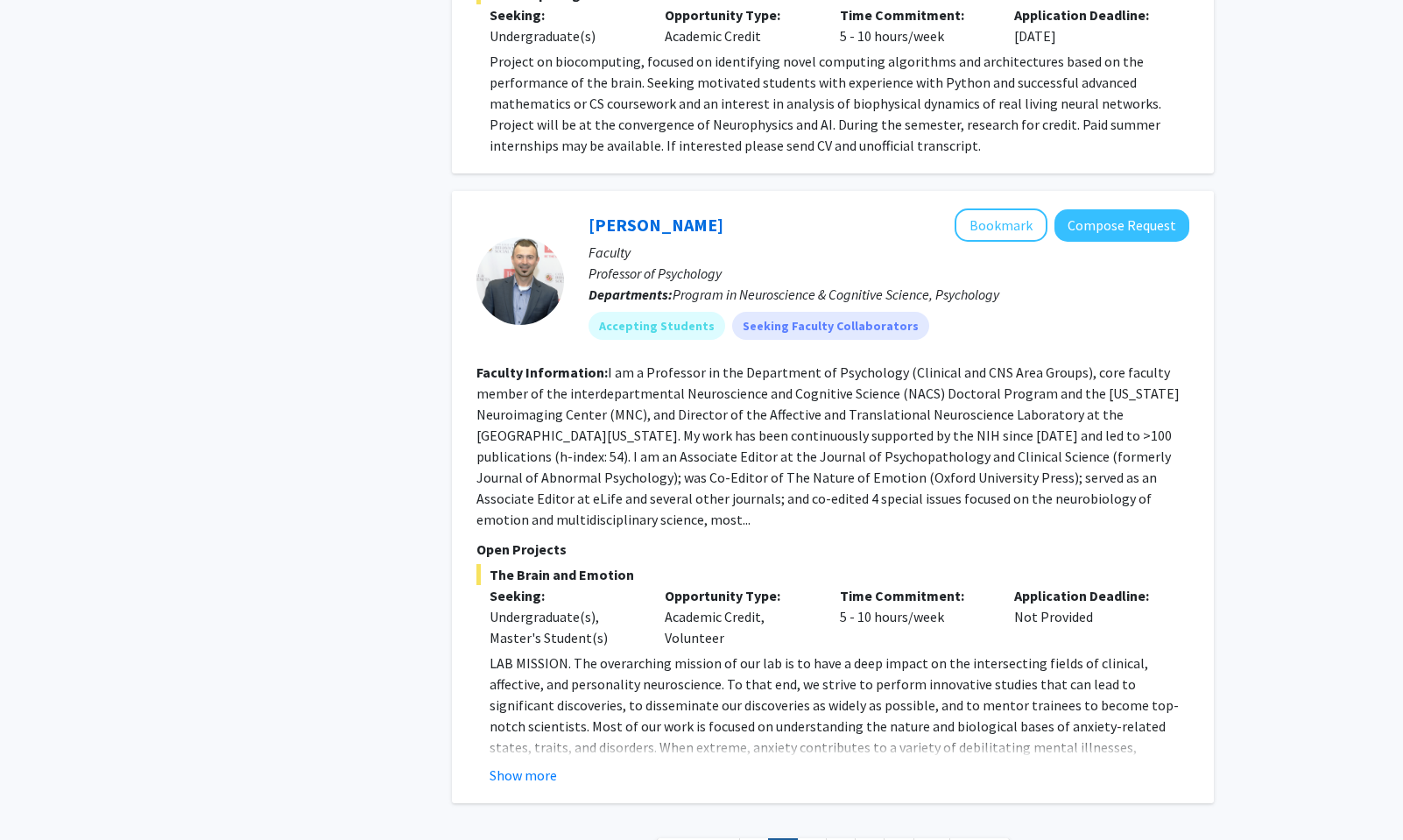
scroll to position [6175, 0]
click at [809, 837] on link "3" at bounding box center [812, 852] width 30 height 31
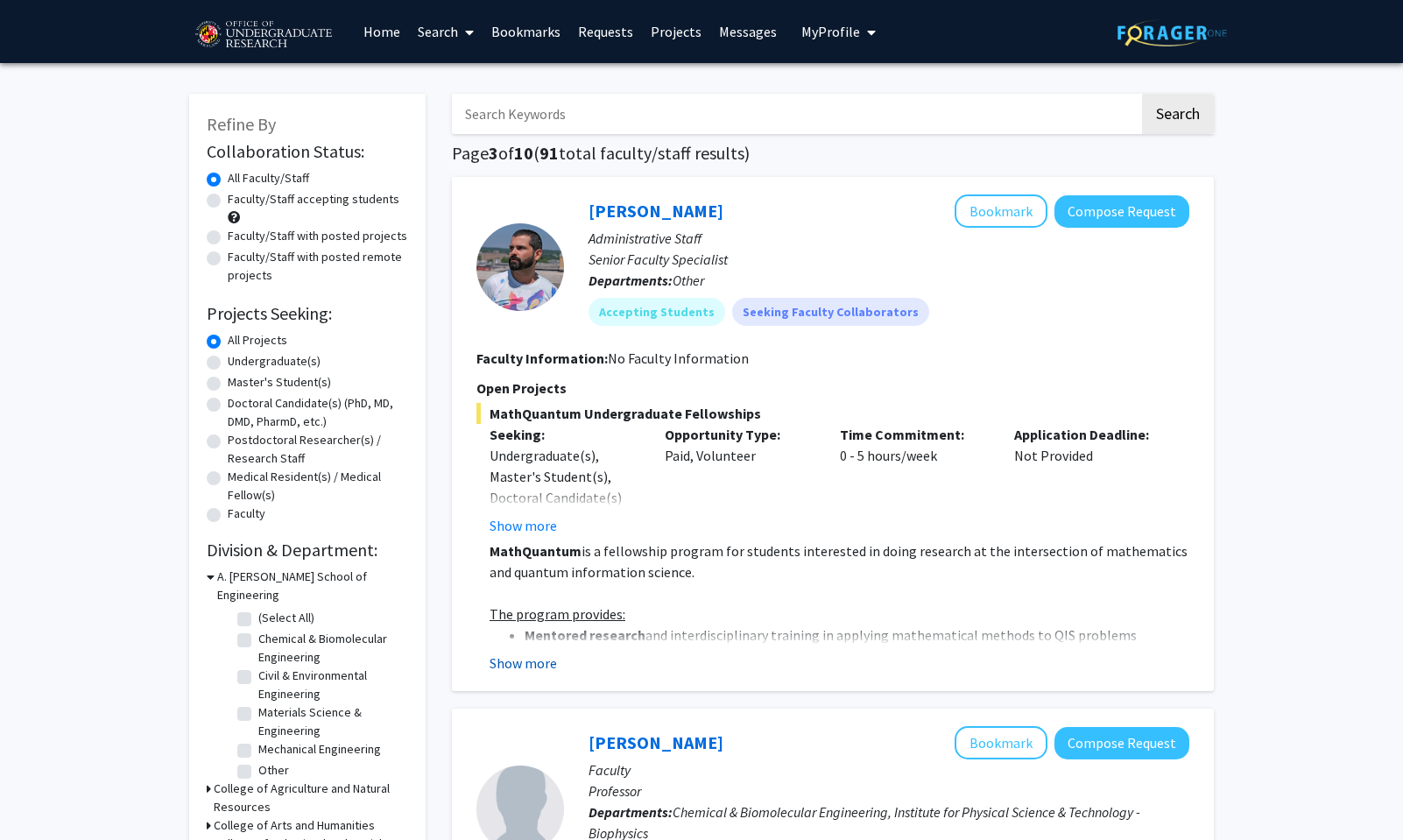
click at [545, 668] on button "Show more" at bounding box center [523, 663] width 68 height 21
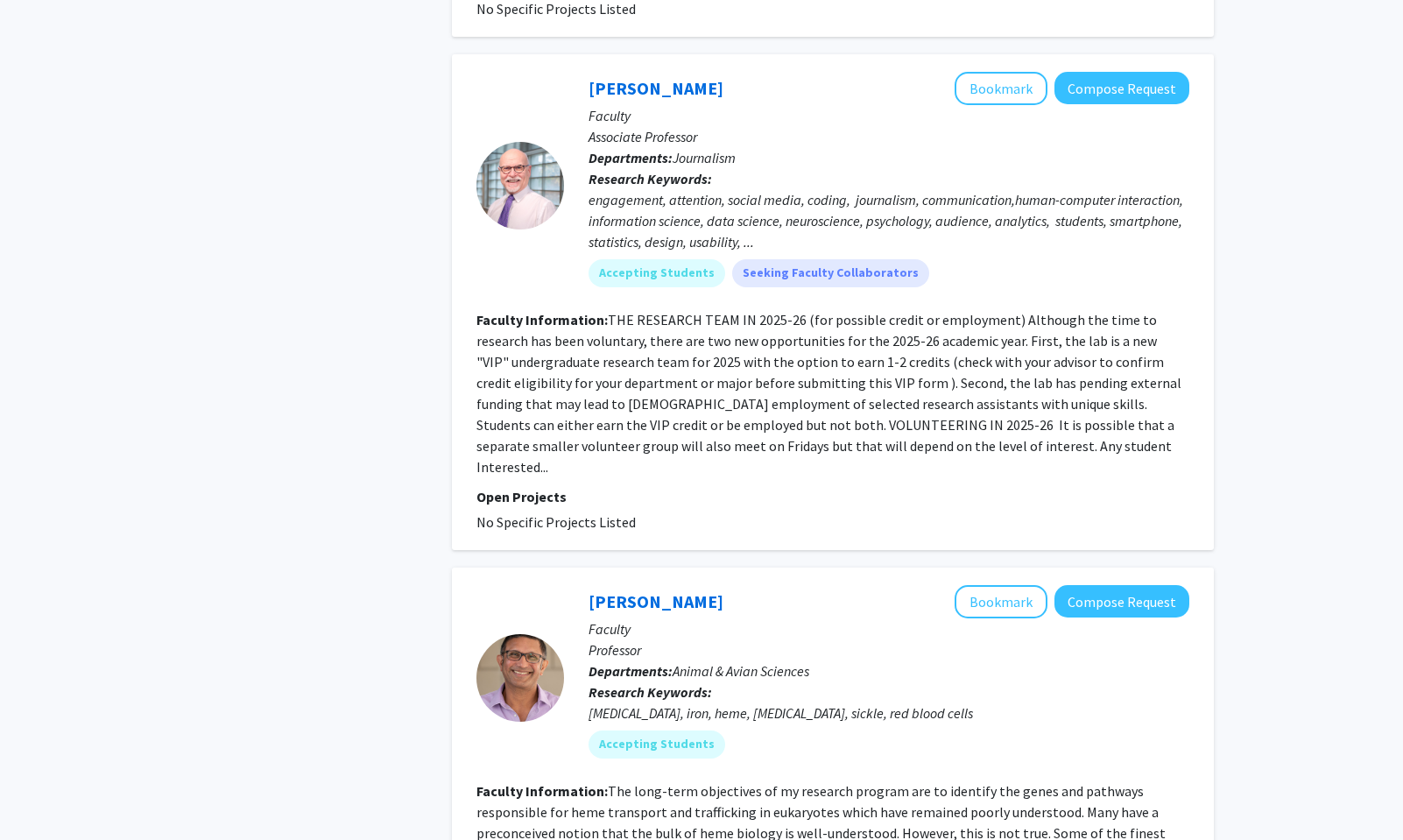
scroll to position [3210, 0]
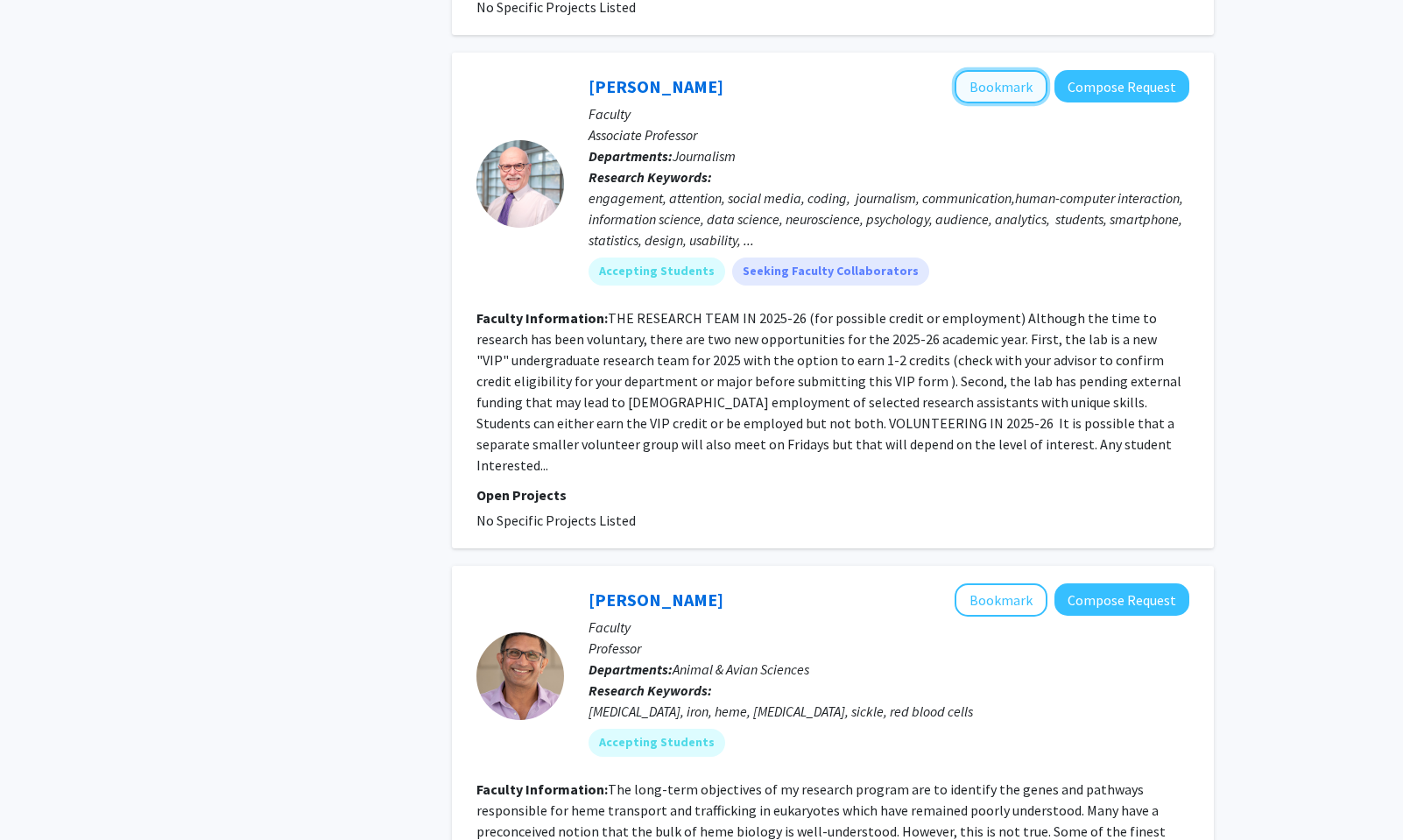
click at [980, 70] on button "Bookmark" at bounding box center [1001, 87] width 93 height 33
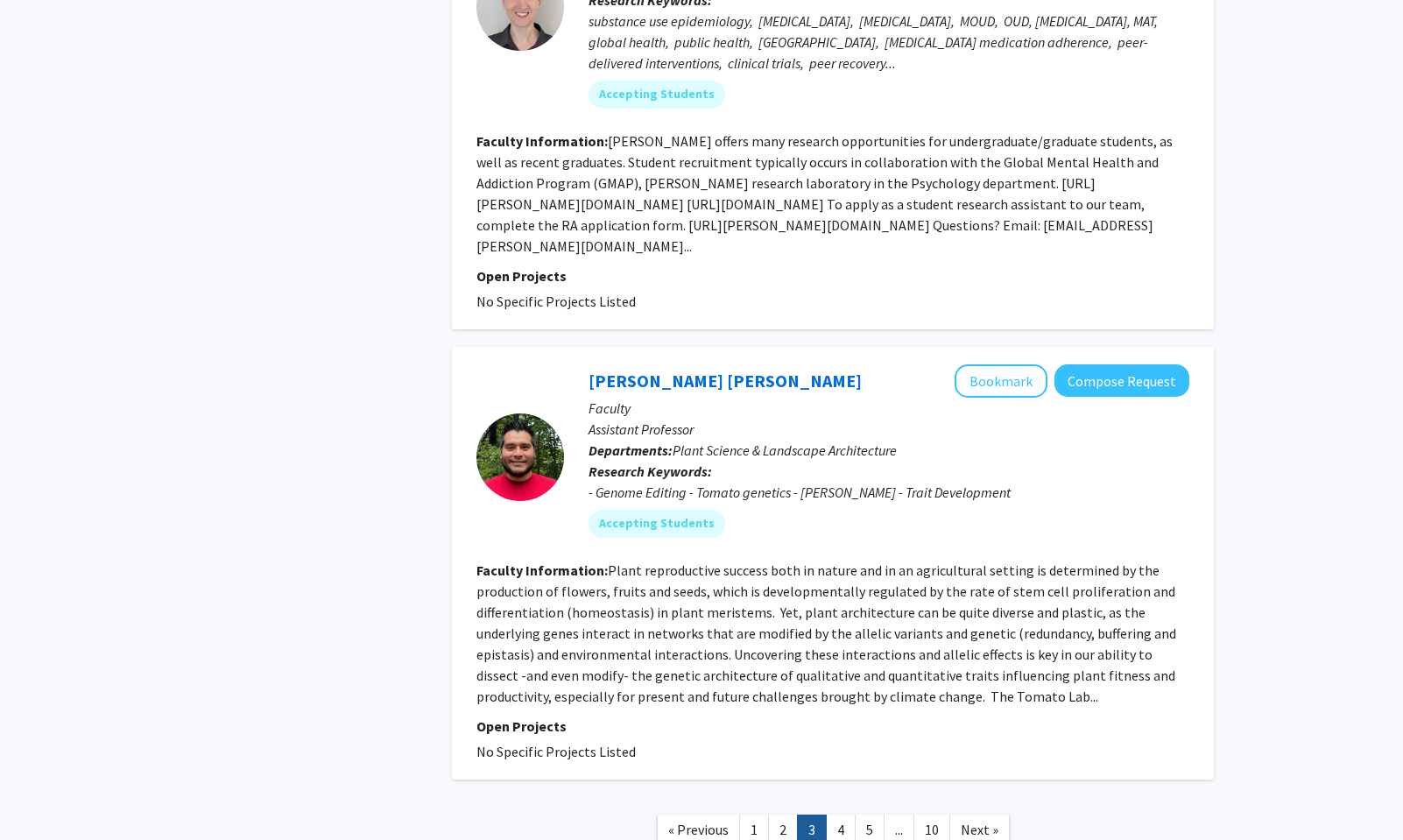
scroll to position [4829, 0]
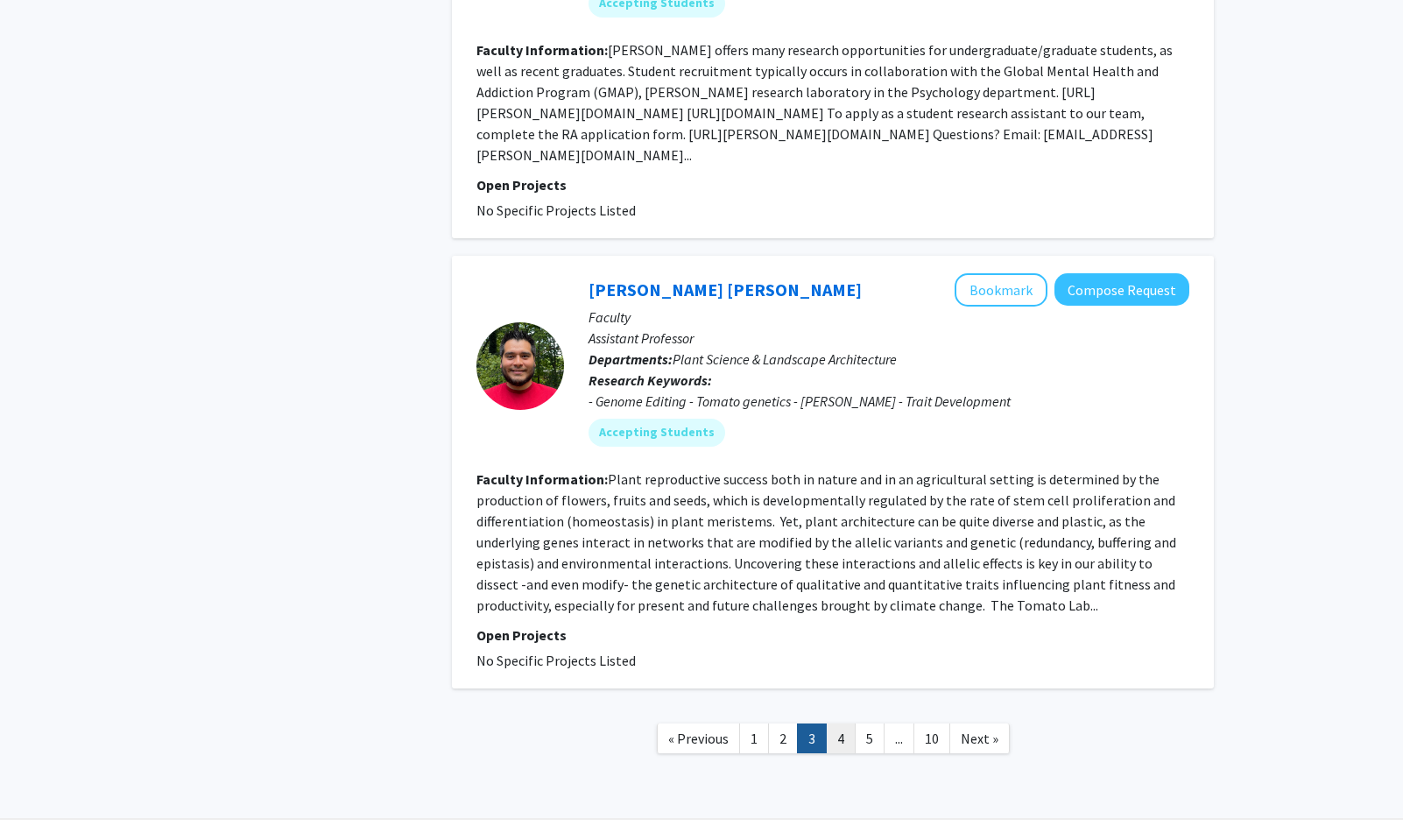
click at [846, 724] on link "4" at bounding box center [841, 739] width 30 height 31
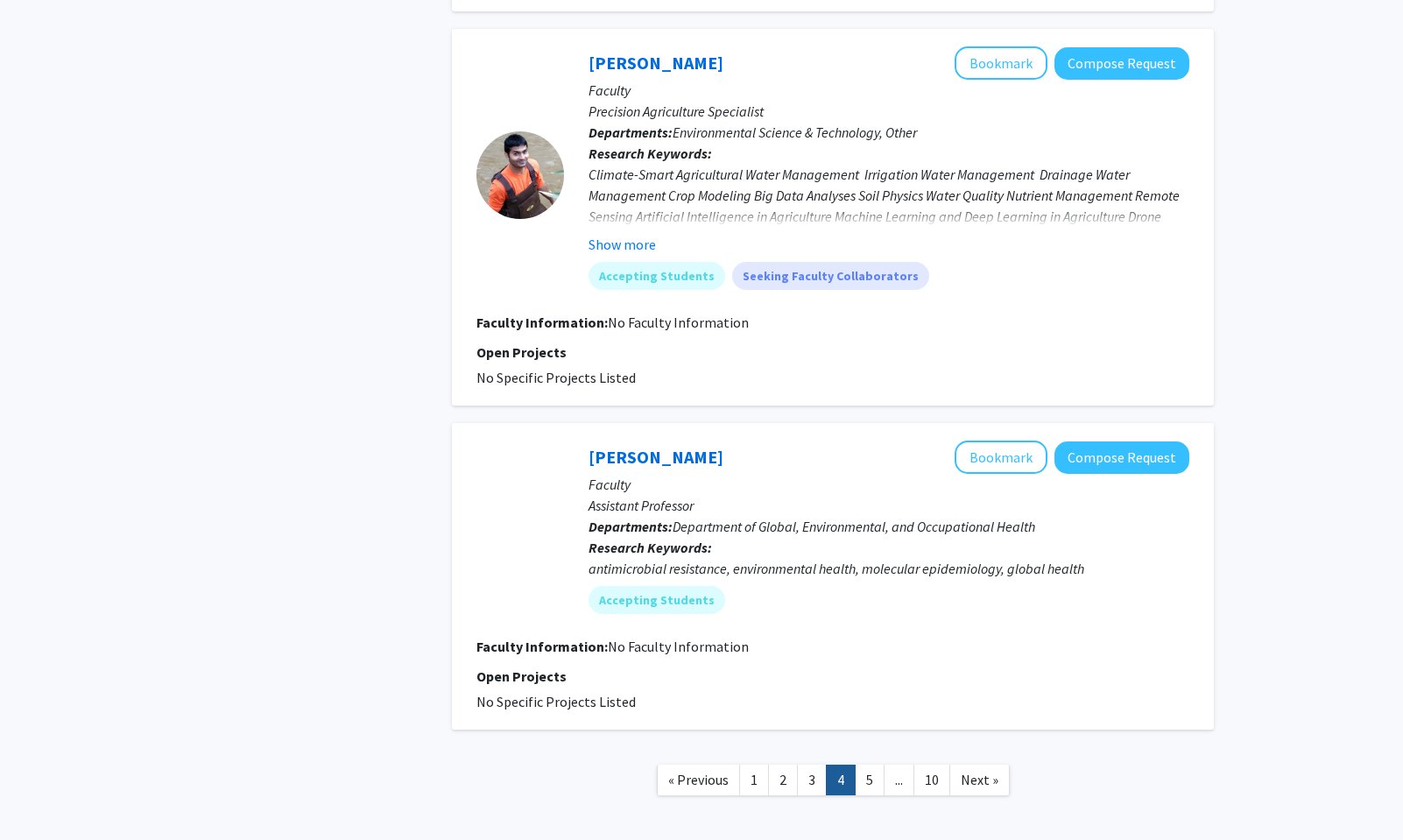
scroll to position [3069, 0]
